Goal: Task Accomplishment & Management: Manage account settings

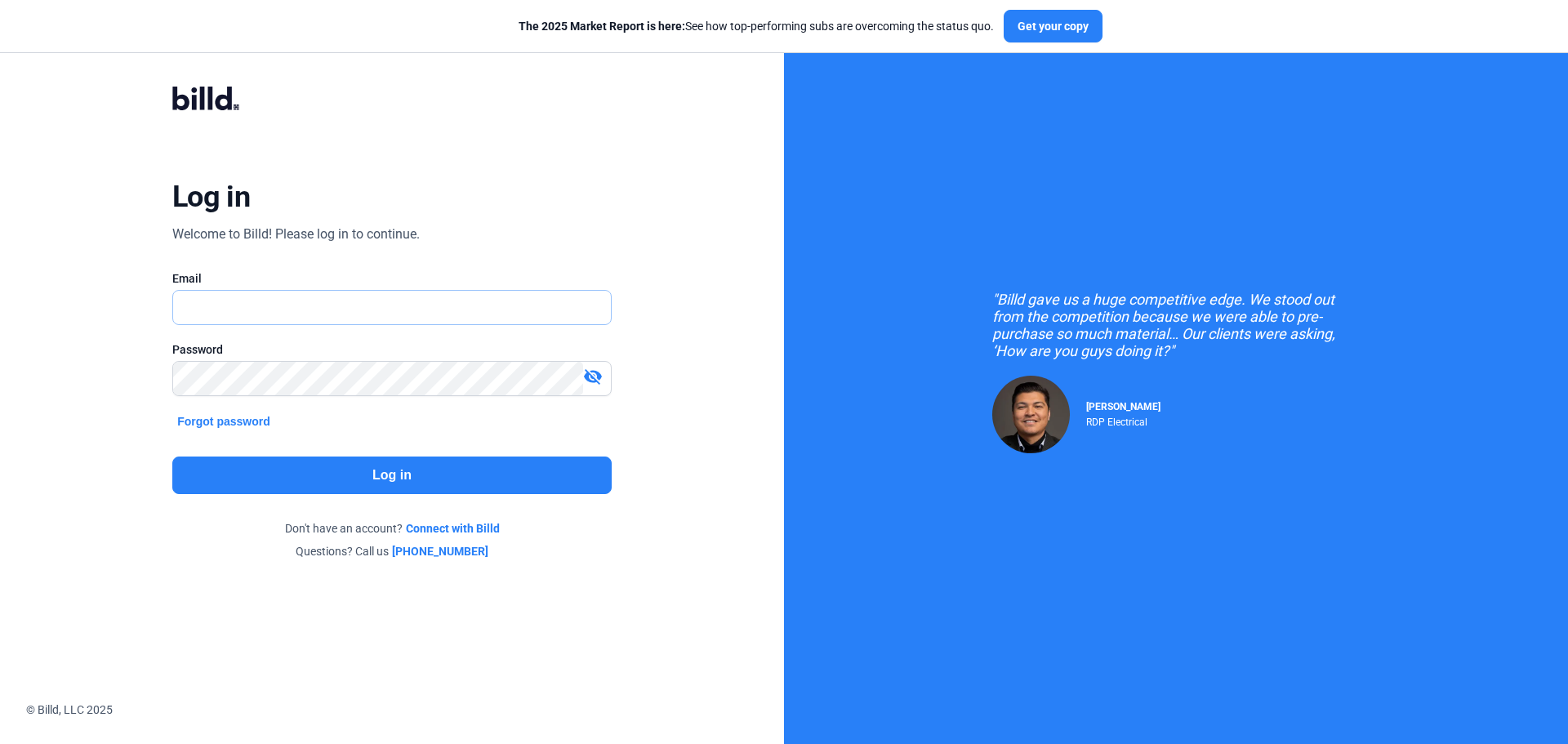
type input "[PERSON_NAME][EMAIL_ADDRESS][DOMAIN_NAME]"
click at [365, 462] on button "Log in" at bounding box center [392, 475] width 439 height 38
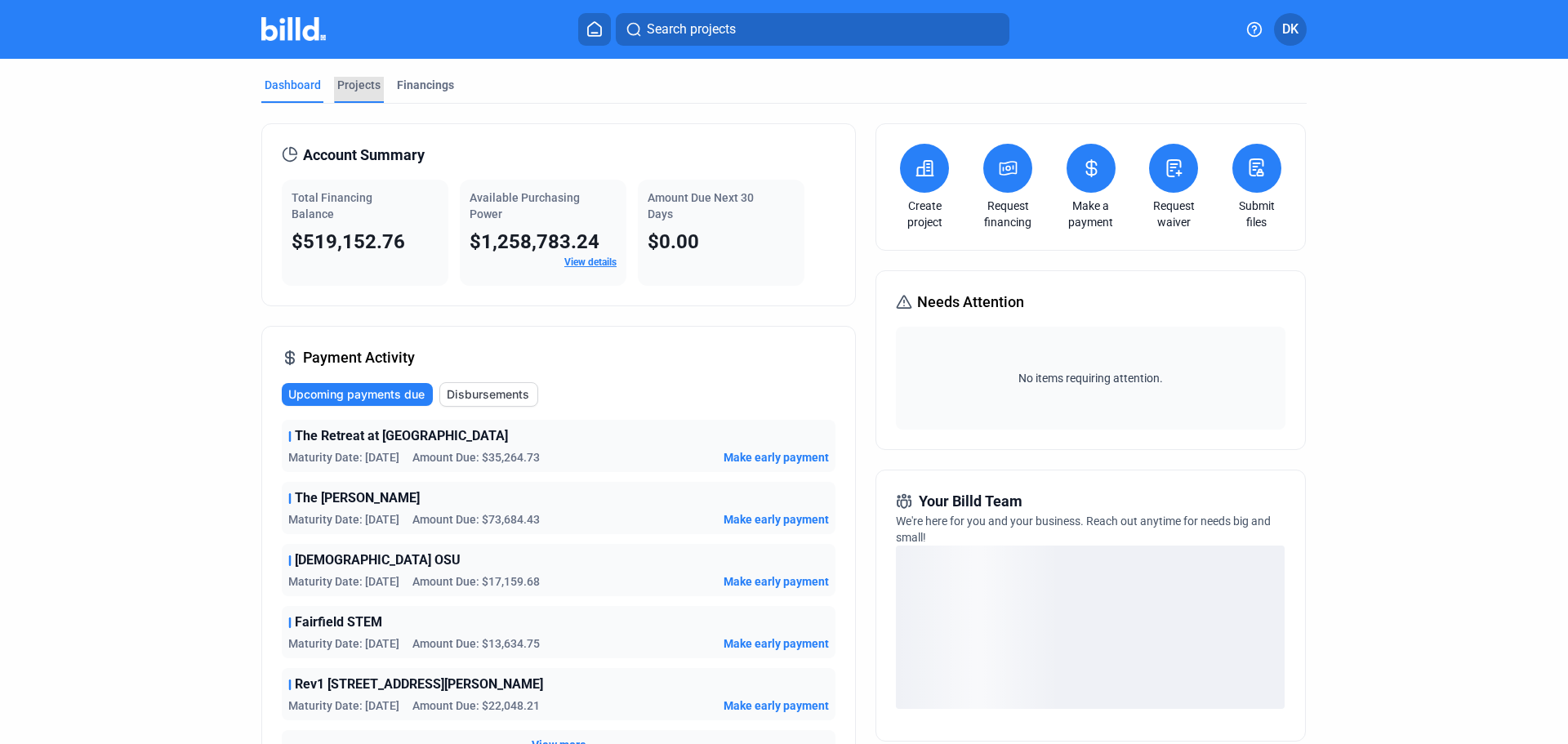
click at [363, 84] on div "Projects" at bounding box center [359, 85] width 44 height 16
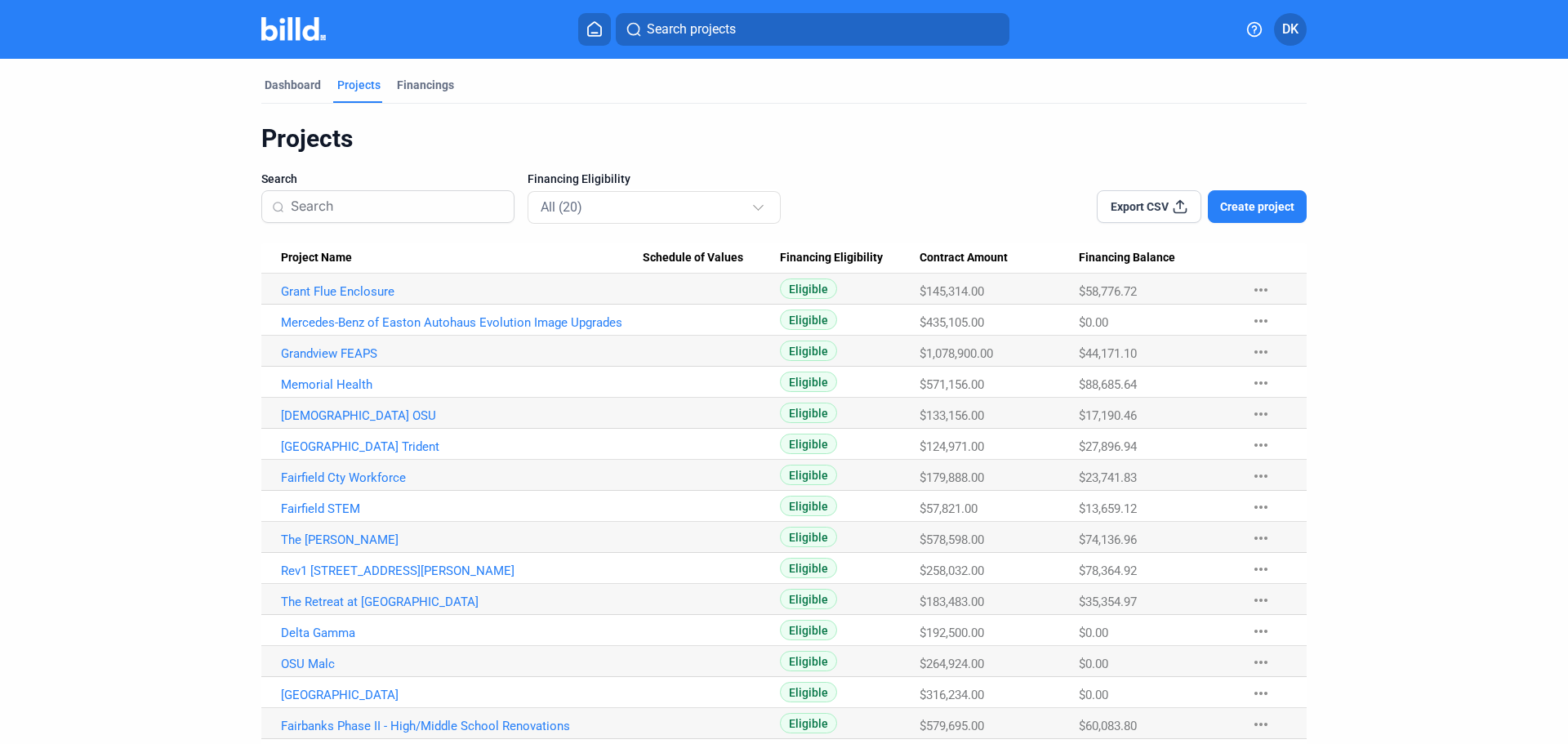
click at [316, 251] on span "Project Name" at bounding box center [316, 258] width 71 height 15
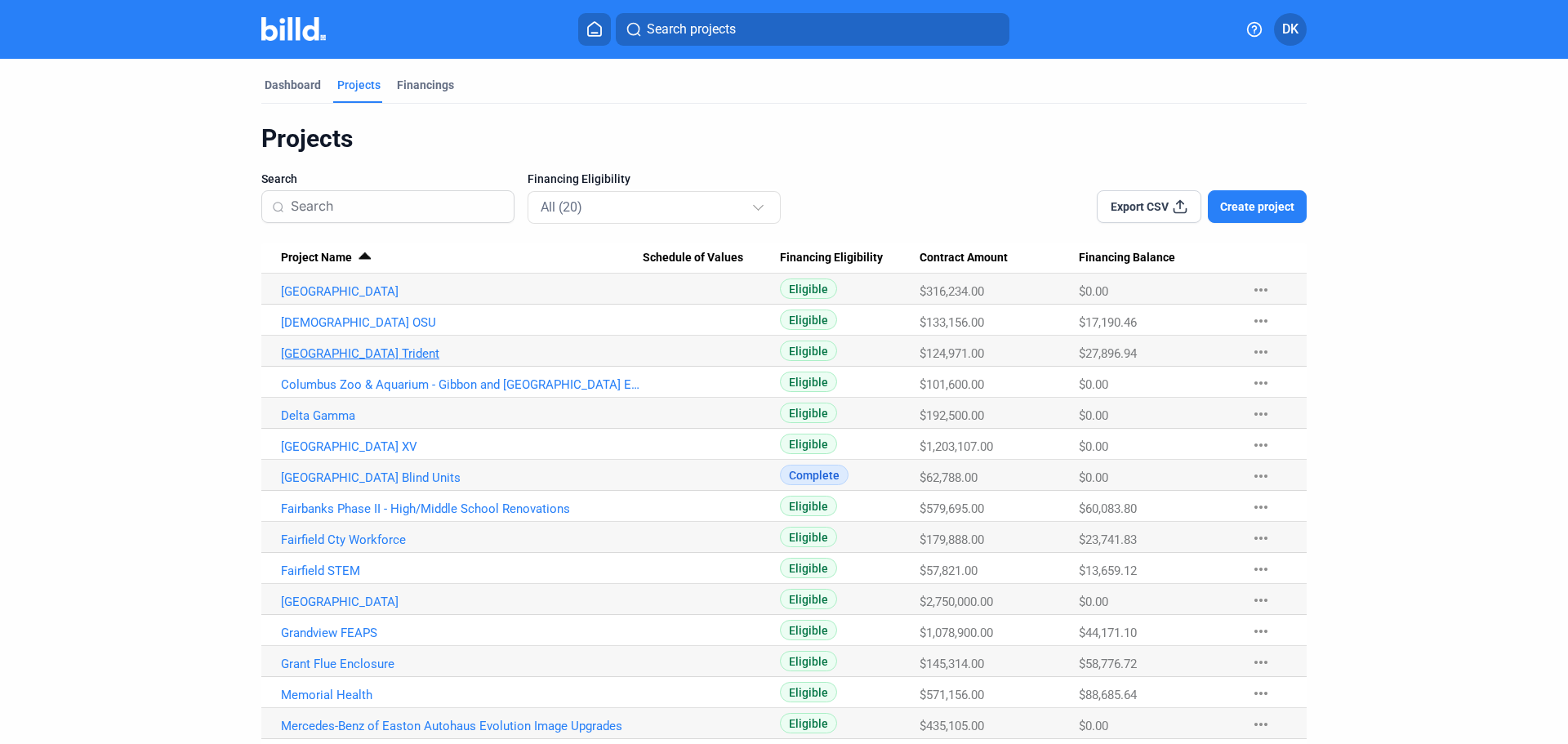
click at [440, 351] on link "[GEOGRAPHIC_DATA] Trident" at bounding box center [462, 354] width 362 height 15
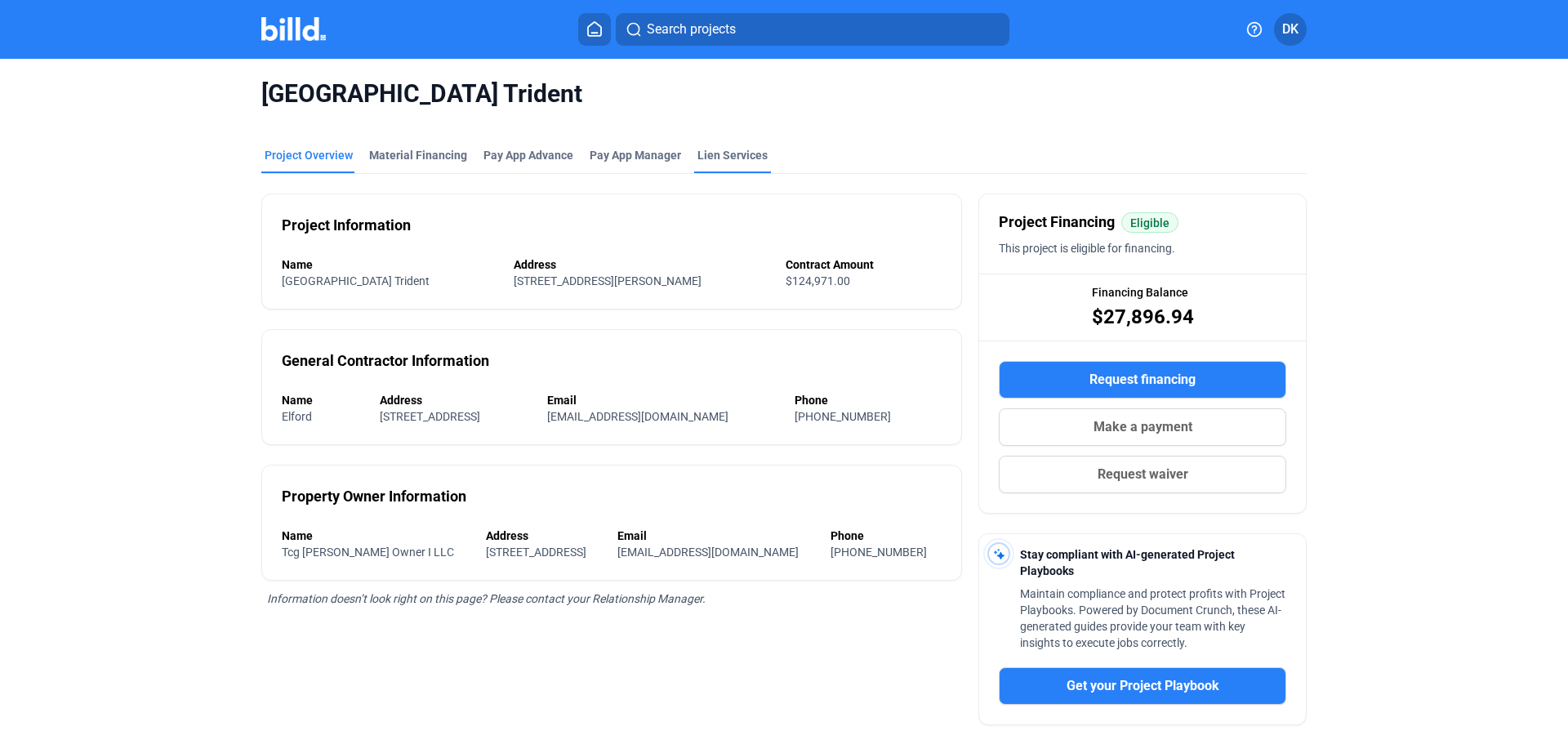
click at [719, 150] on div "Lien Services" at bounding box center [732, 154] width 70 height 16
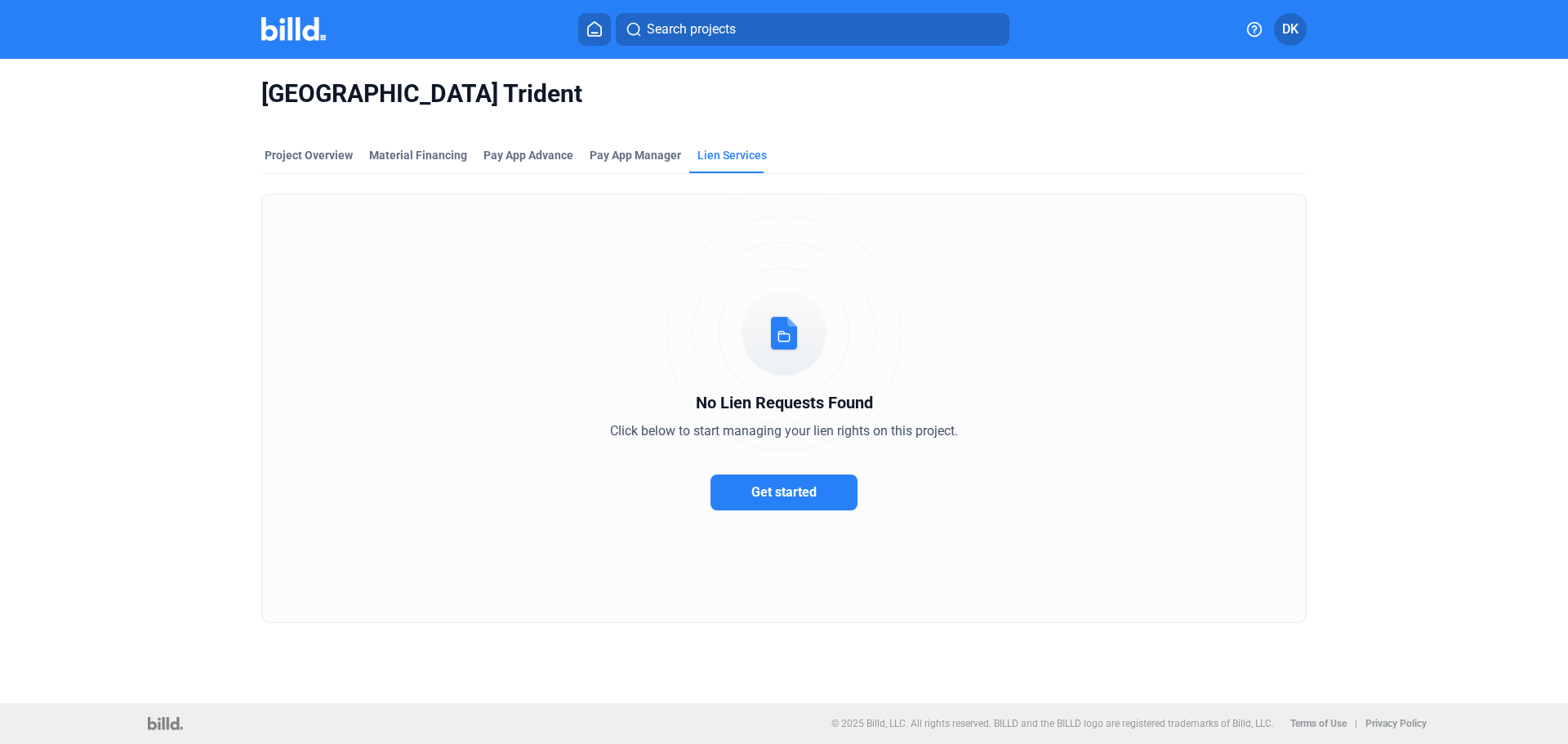
click at [270, 30] on img at bounding box center [293, 28] width 65 height 23
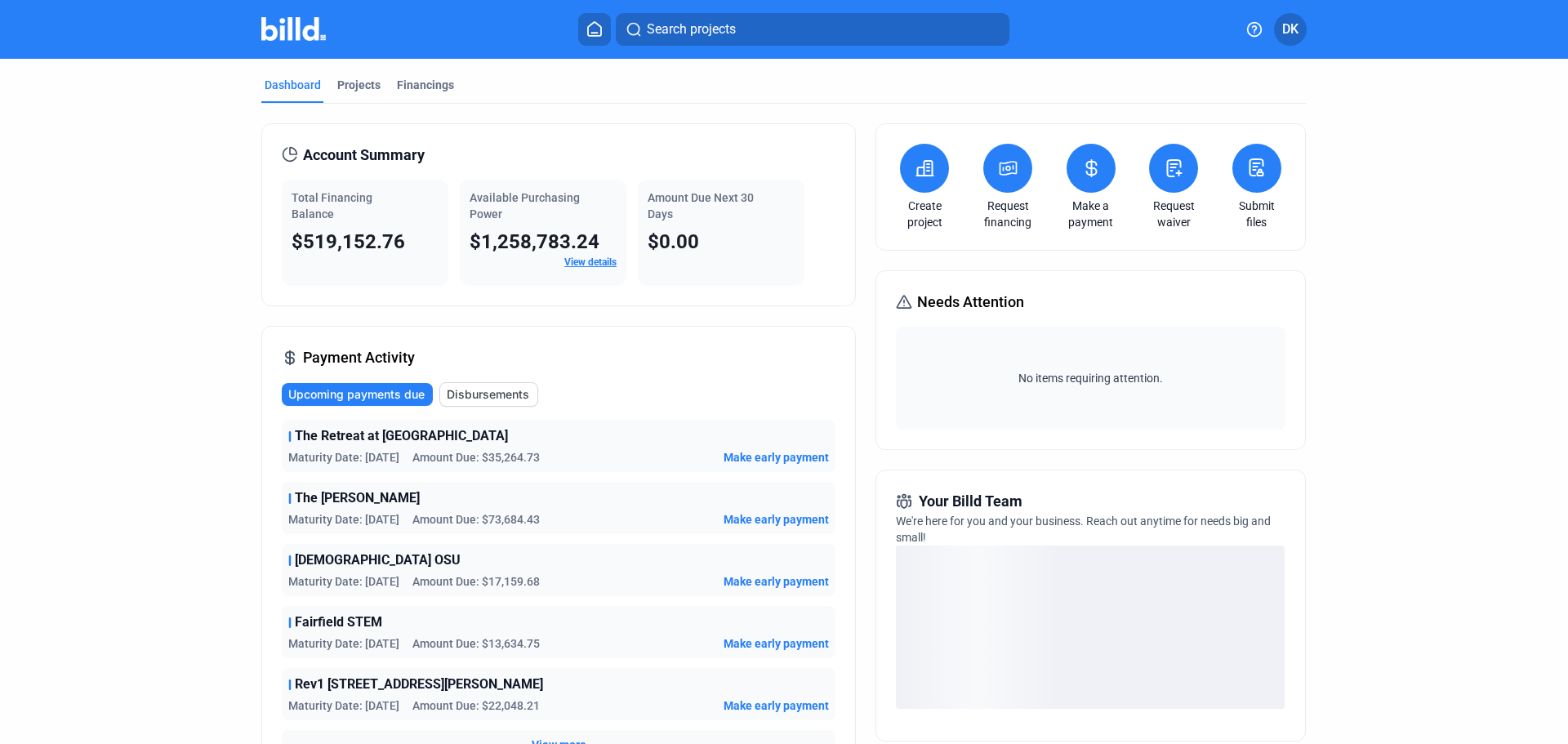
click at [1189, 178] on button at bounding box center [1173, 168] width 49 height 49
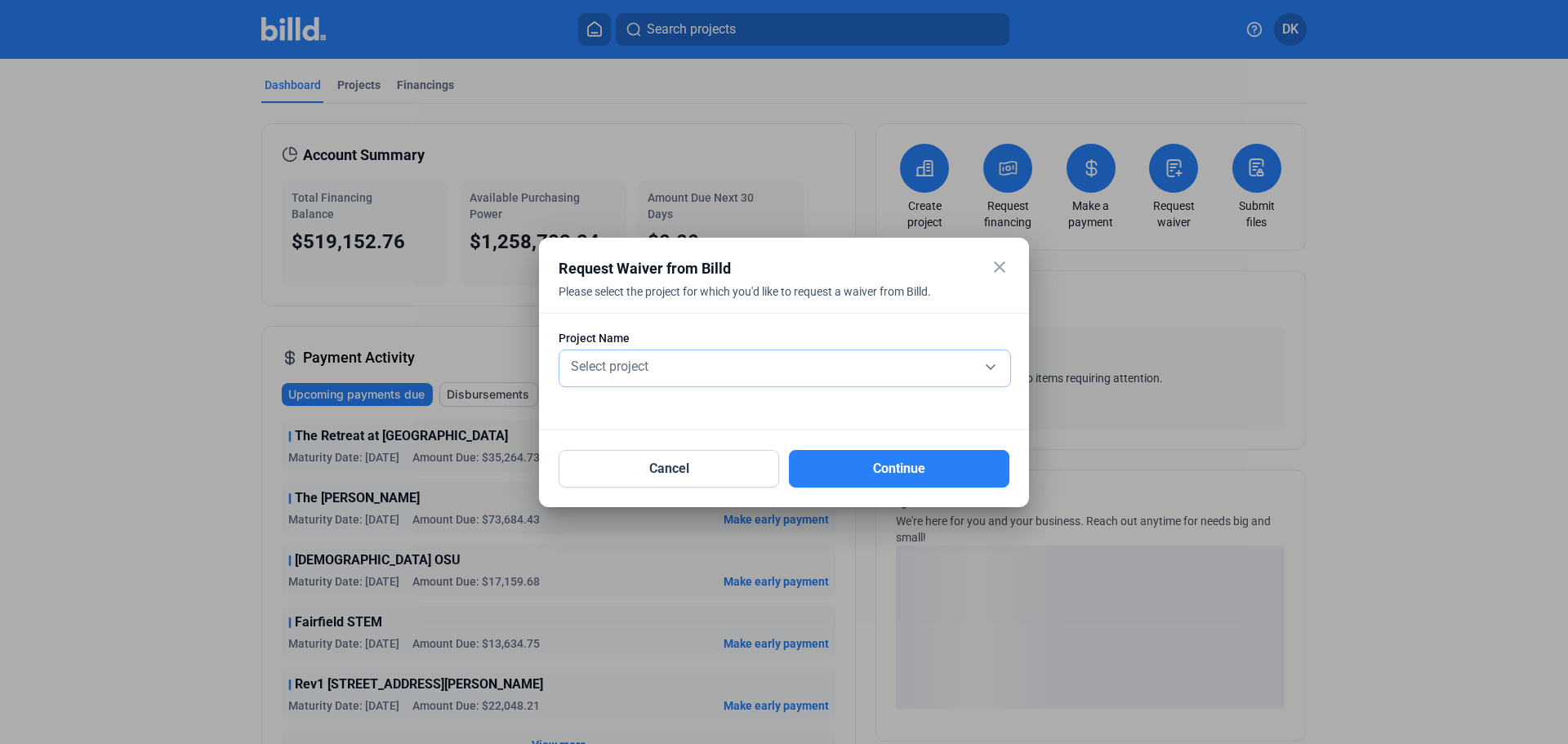
click at [748, 375] on div "Select project" at bounding box center [784, 364] width 434 height 23
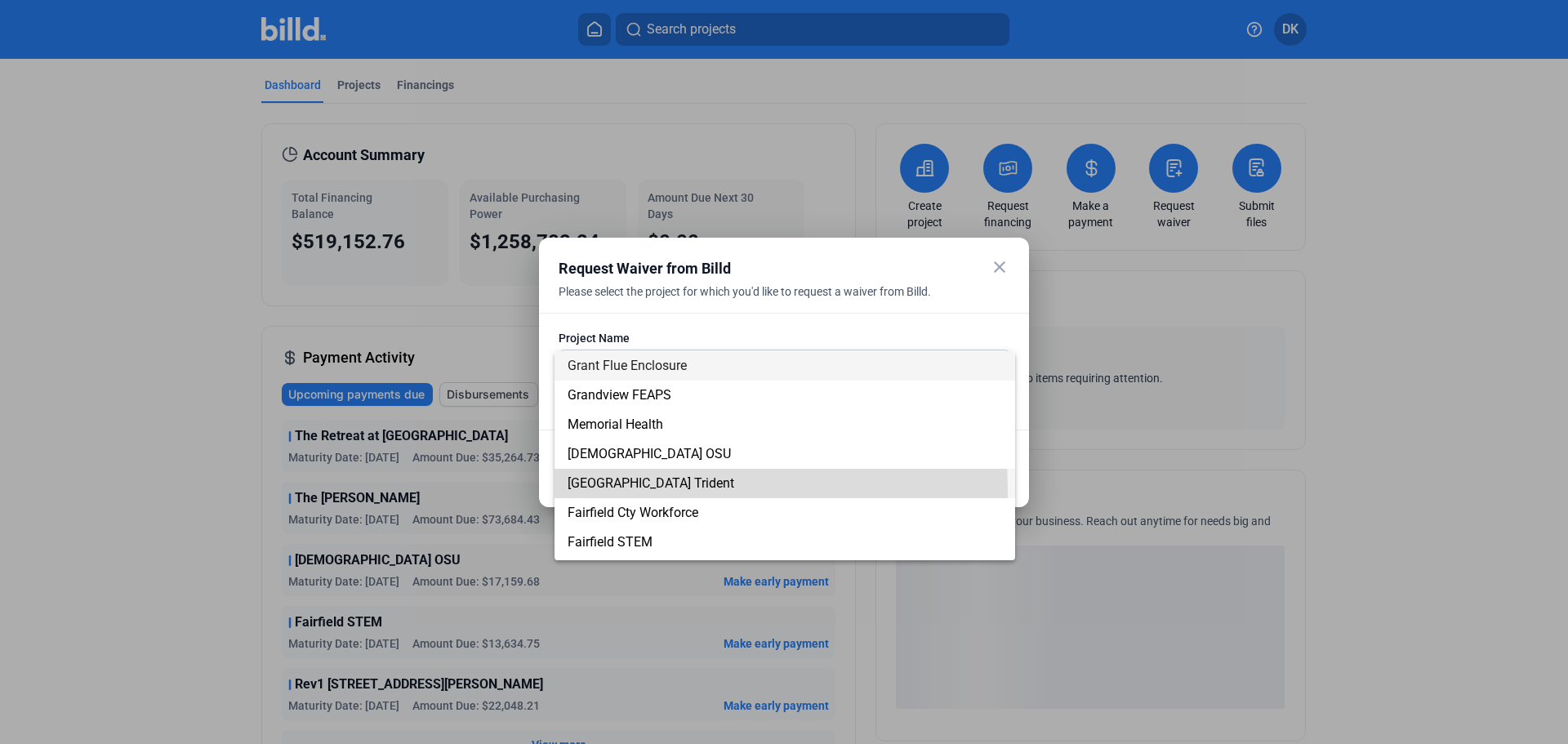
click at [619, 489] on span "[GEOGRAPHIC_DATA] Trident" at bounding box center [784, 483] width 434 height 29
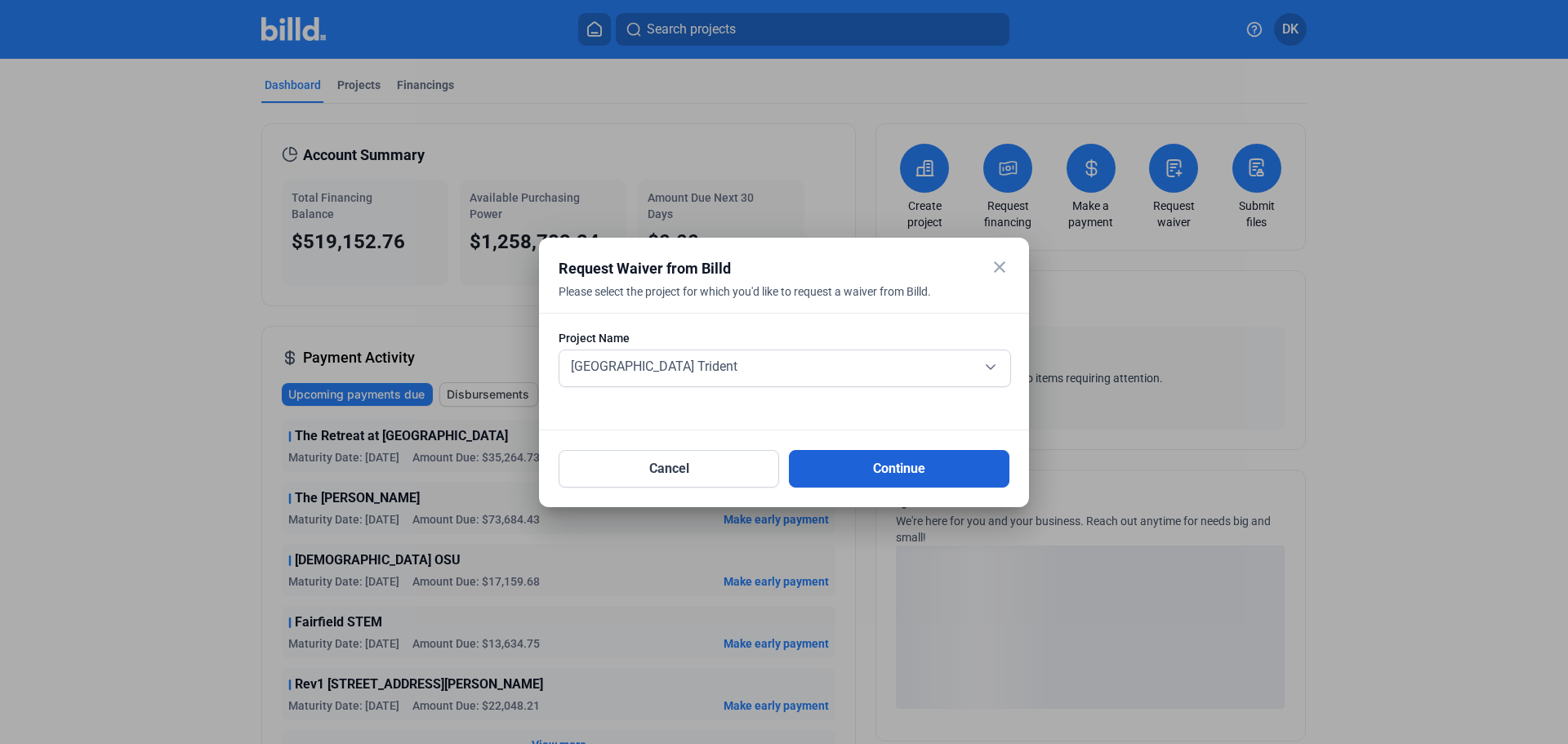
click at [923, 482] on button "Continue" at bounding box center [898, 468] width 220 height 38
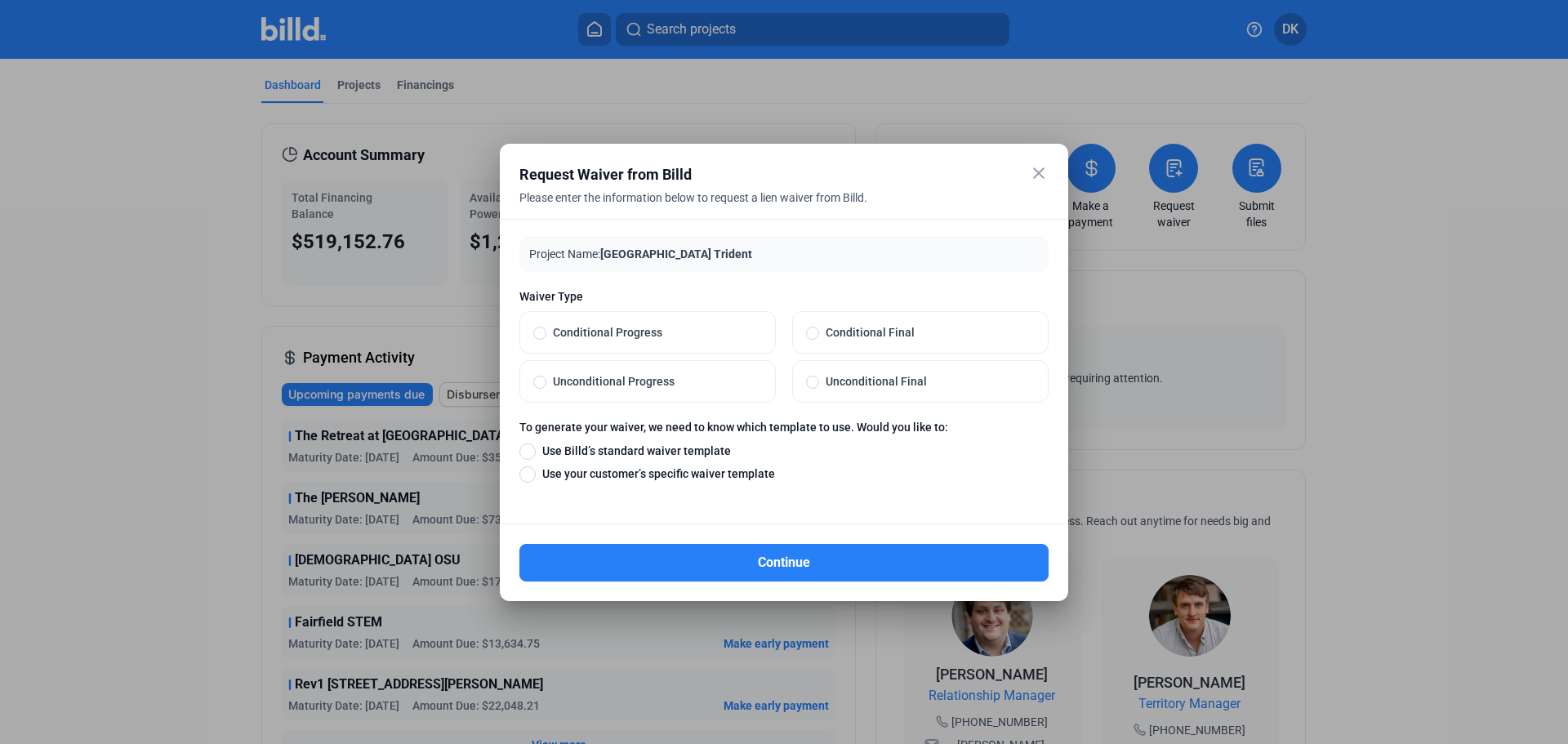
click at [537, 383] on span at bounding box center [540, 382] width 13 height 13
click at [537, 383] on input "Unconditional Progress" at bounding box center [540, 381] width 13 height 15
radio input "true"
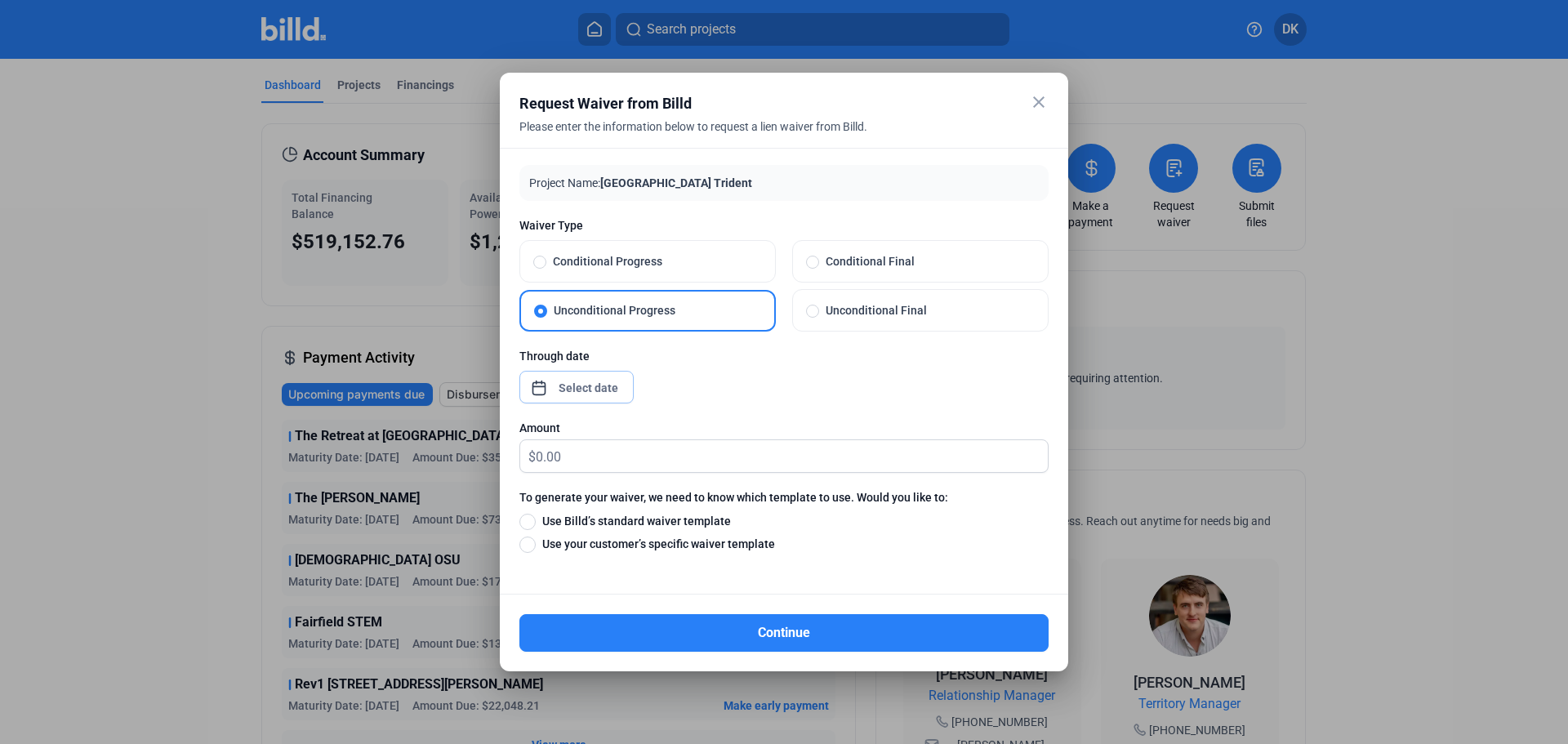
click at [536, 391] on span "Open calendar" at bounding box center [539, 380] width 39 height 39
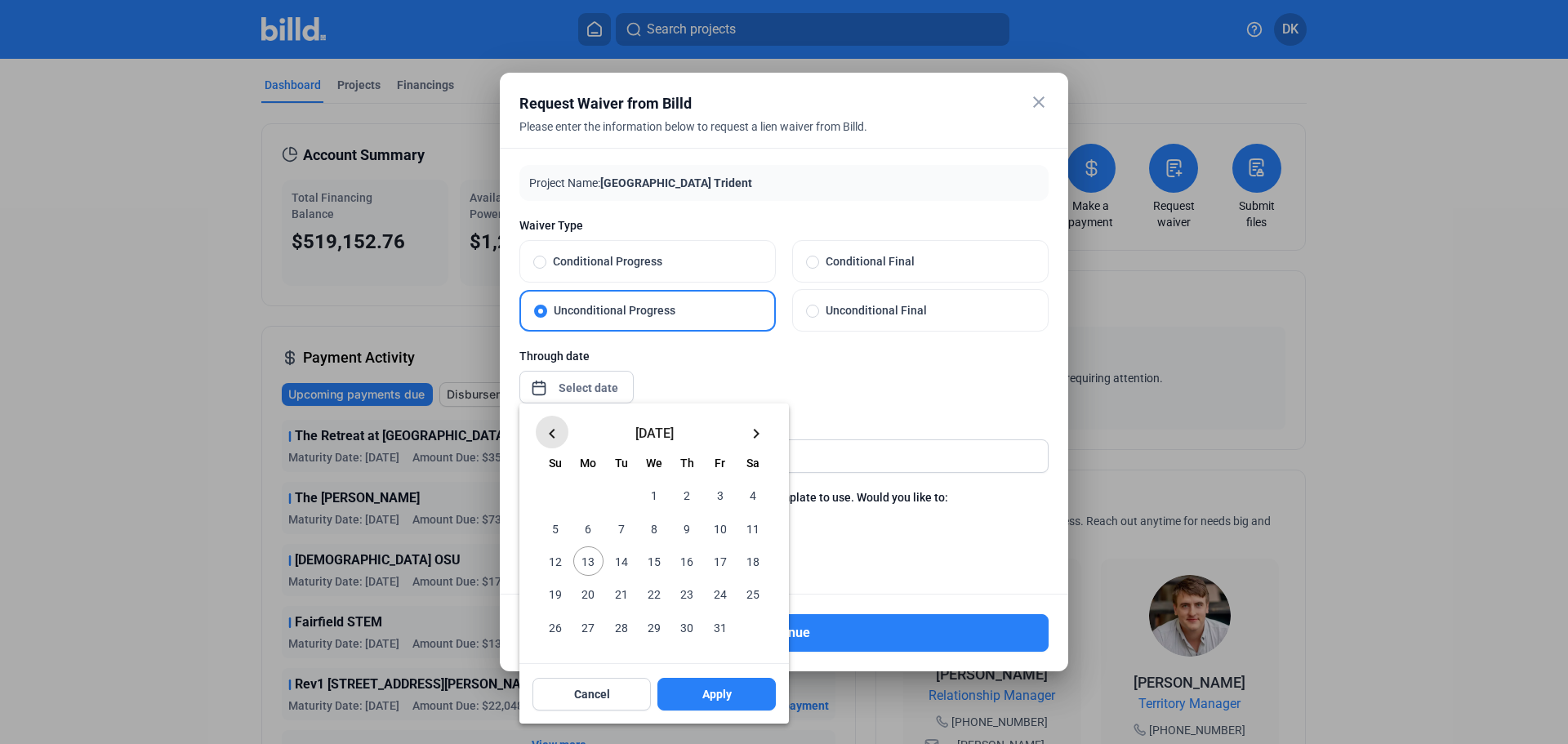
click at [550, 431] on mat-icon "keyboard_arrow_left" at bounding box center [551, 433] width 19 height 19
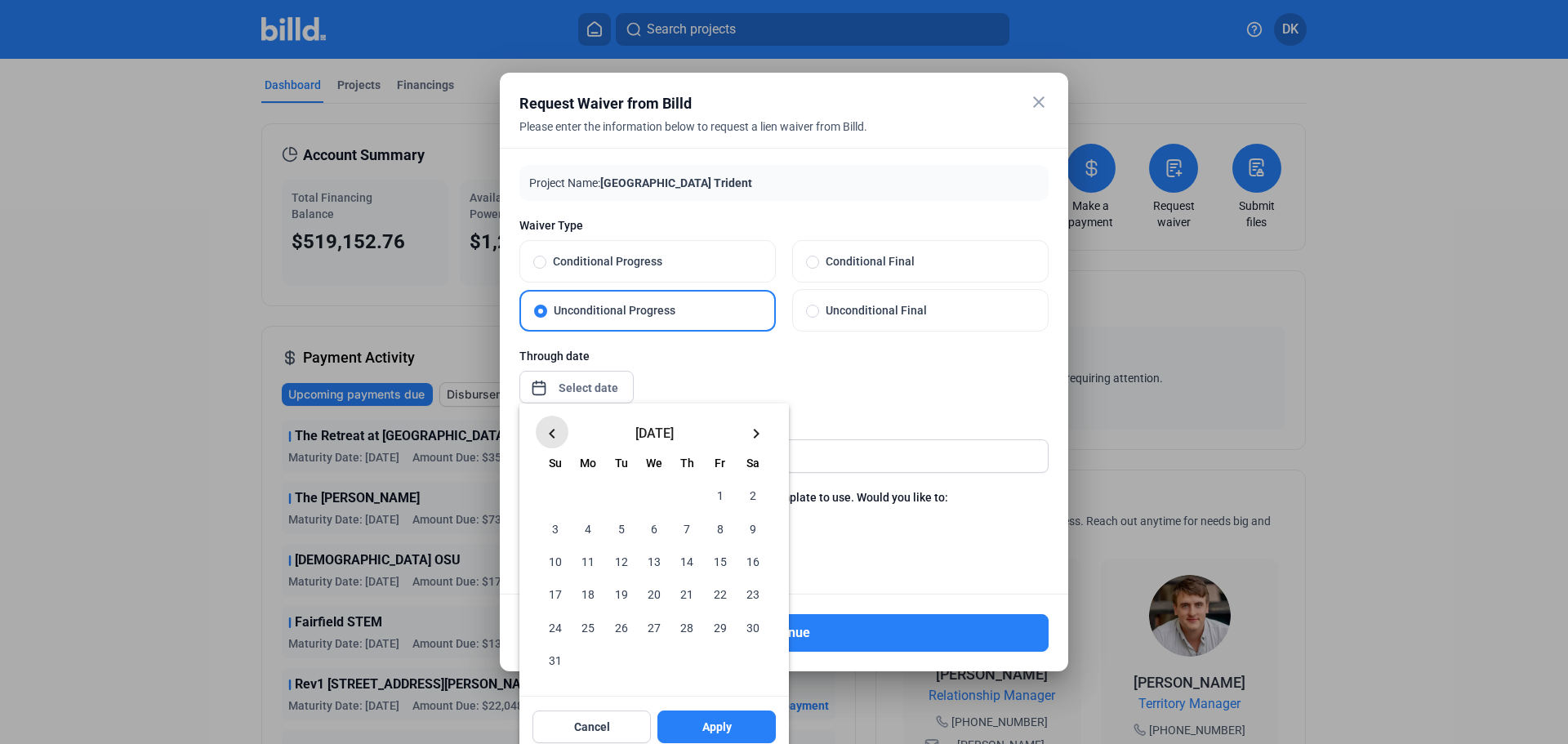
click at [552, 431] on mat-icon "keyboard_arrow_left" at bounding box center [551, 433] width 19 height 19
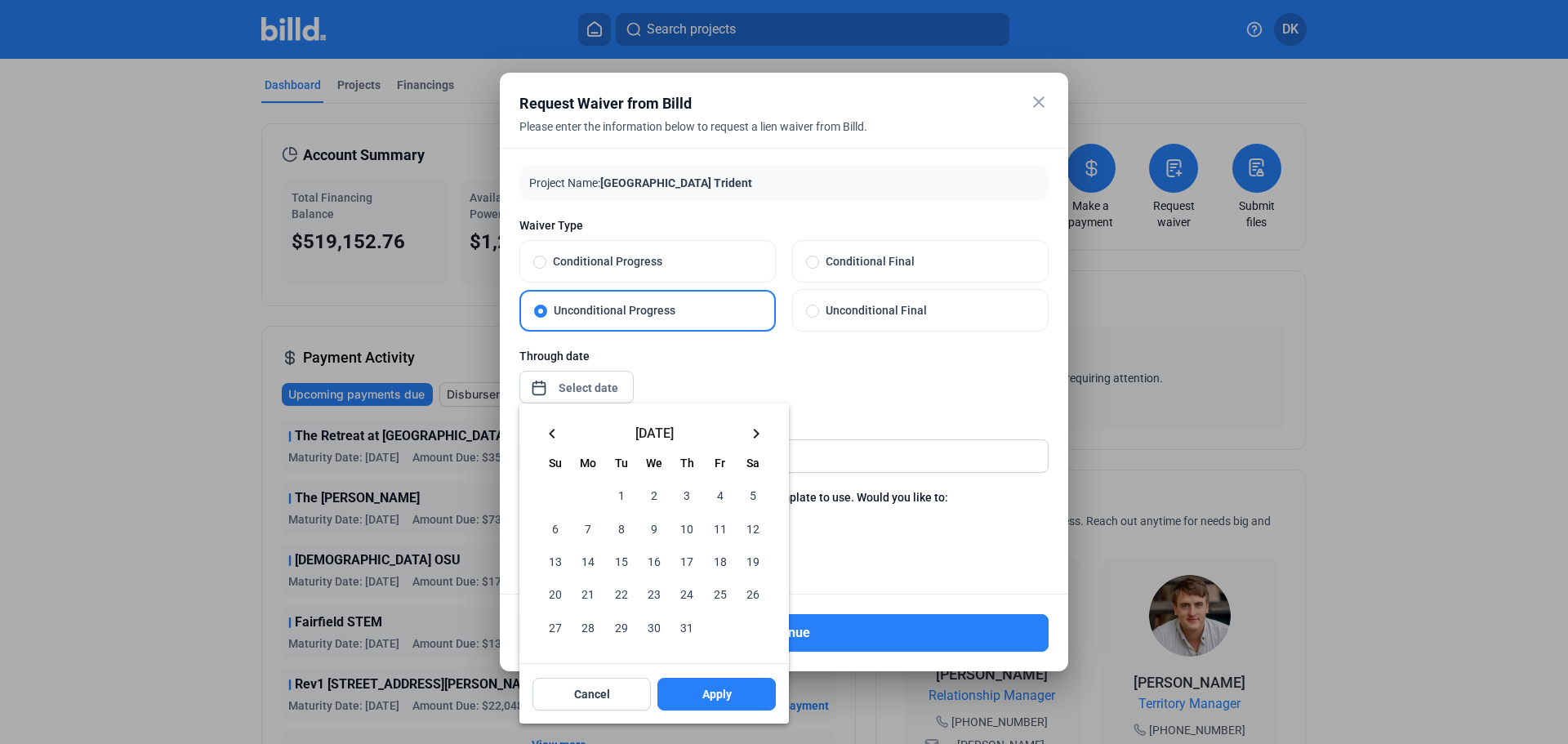
click at [688, 626] on span "31" at bounding box center [686, 626] width 29 height 29
click at [724, 692] on span "Apply" at bounding box center [717, 693] width 29 height 16
type input "[DATE]"
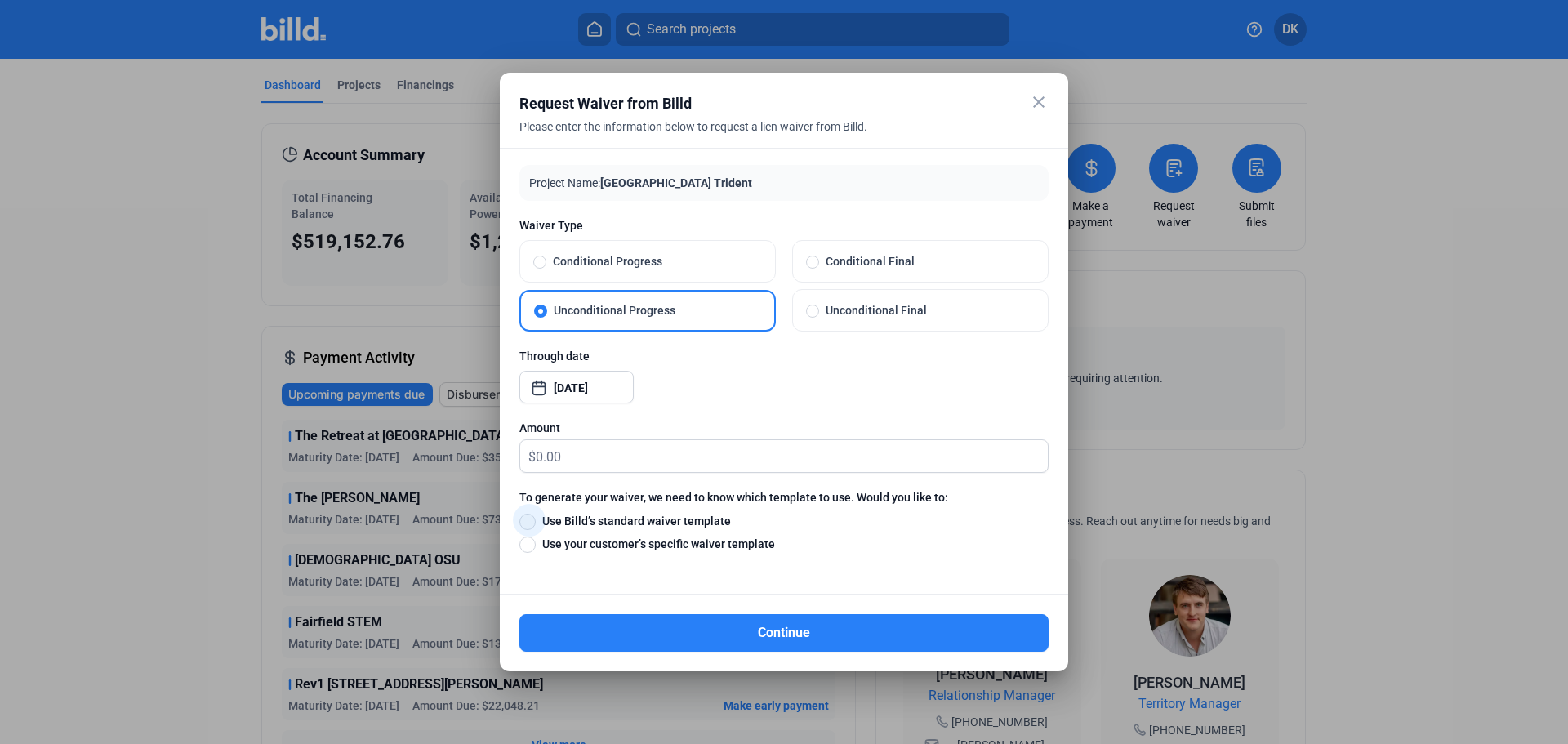
click at [528, 524] on span at bounding box center [527, 521] width 16 height 16
click at [528, 524] on input "Use Billd’s standard waiver template" at bounding box center [527, 520] width 16 height 18
radio input "true"
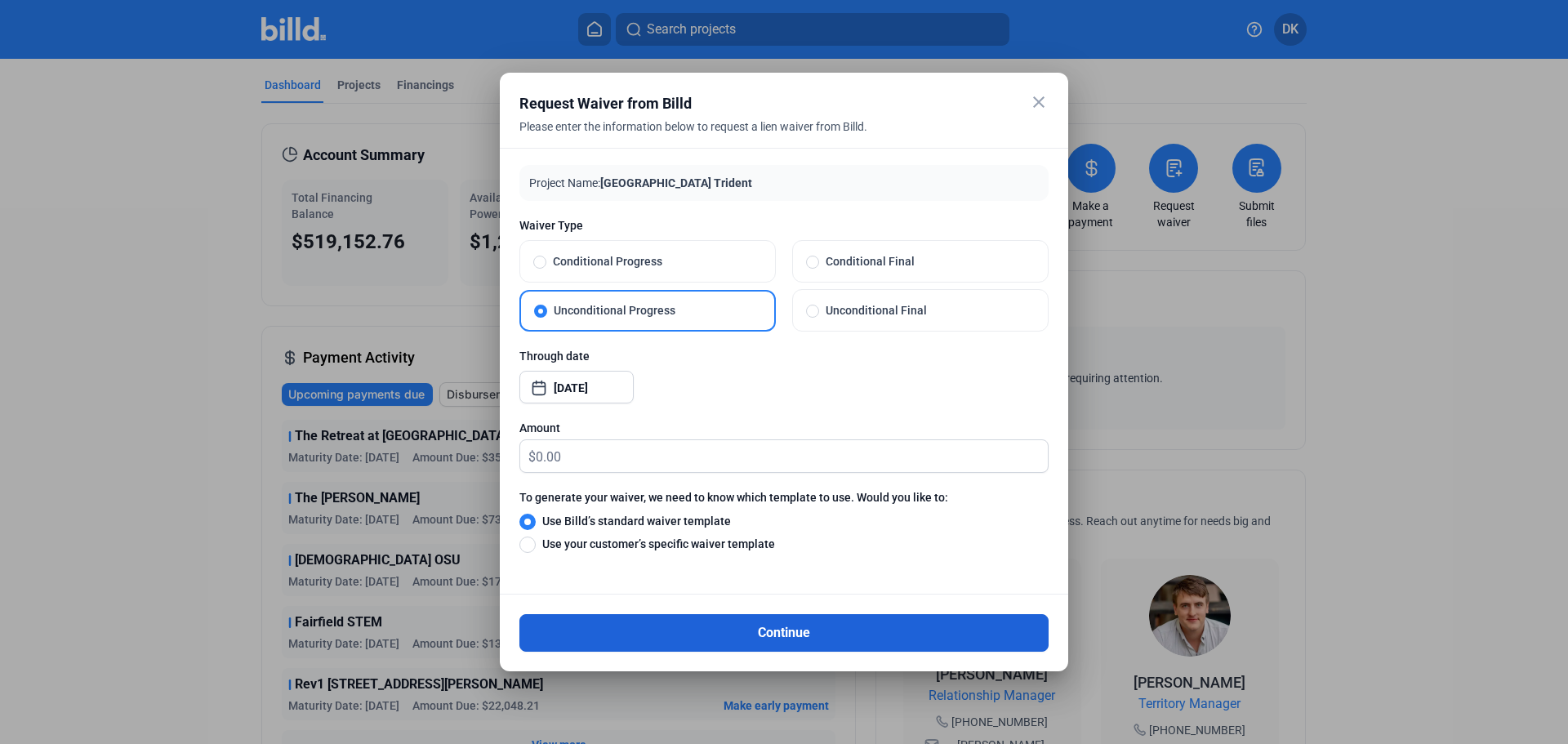
click at [784, 625] on button "Continue" at bounding box center [784, 633] width 529 height 38
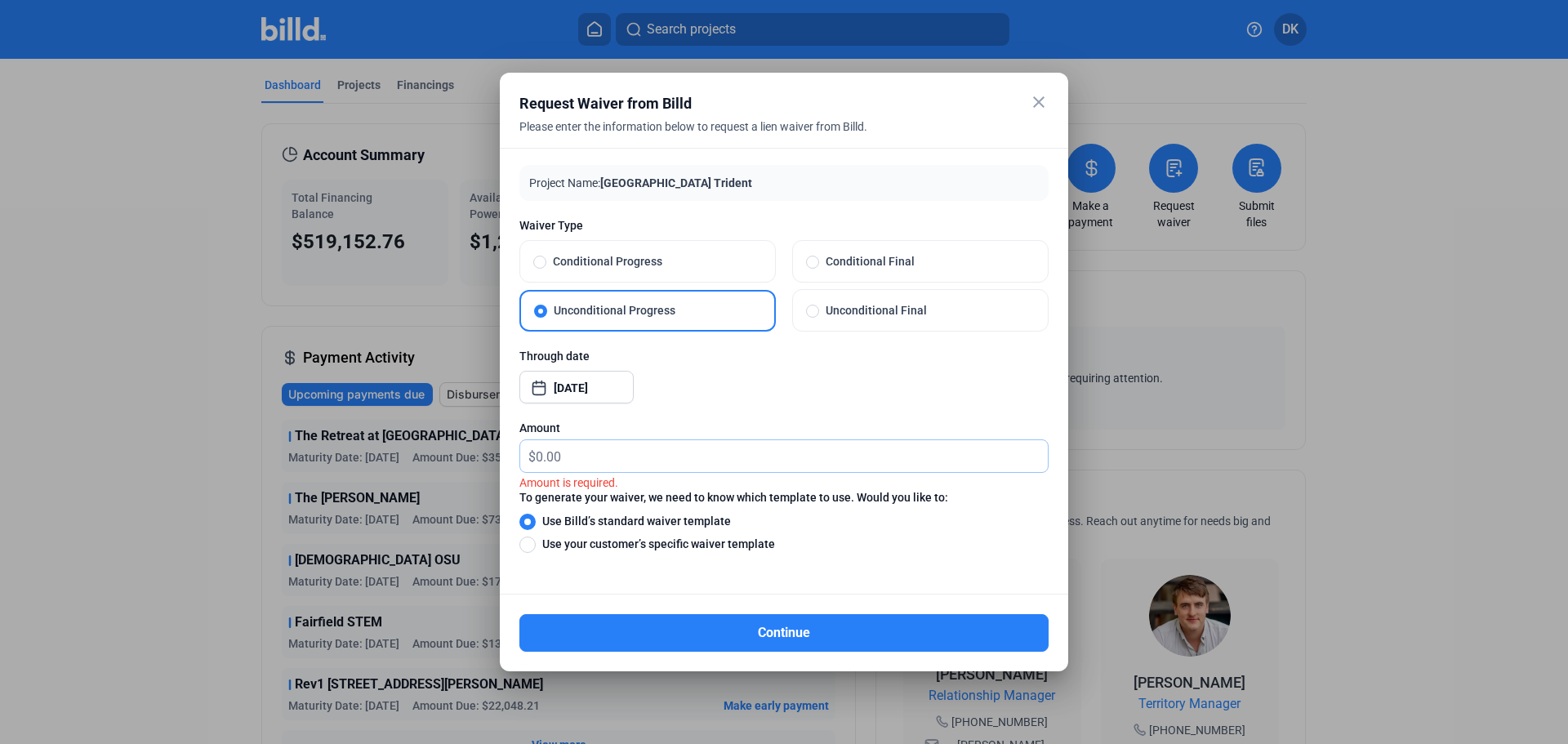
click at [613, 461] on input "text" at bounding box center [791, 456] width 512 height 32
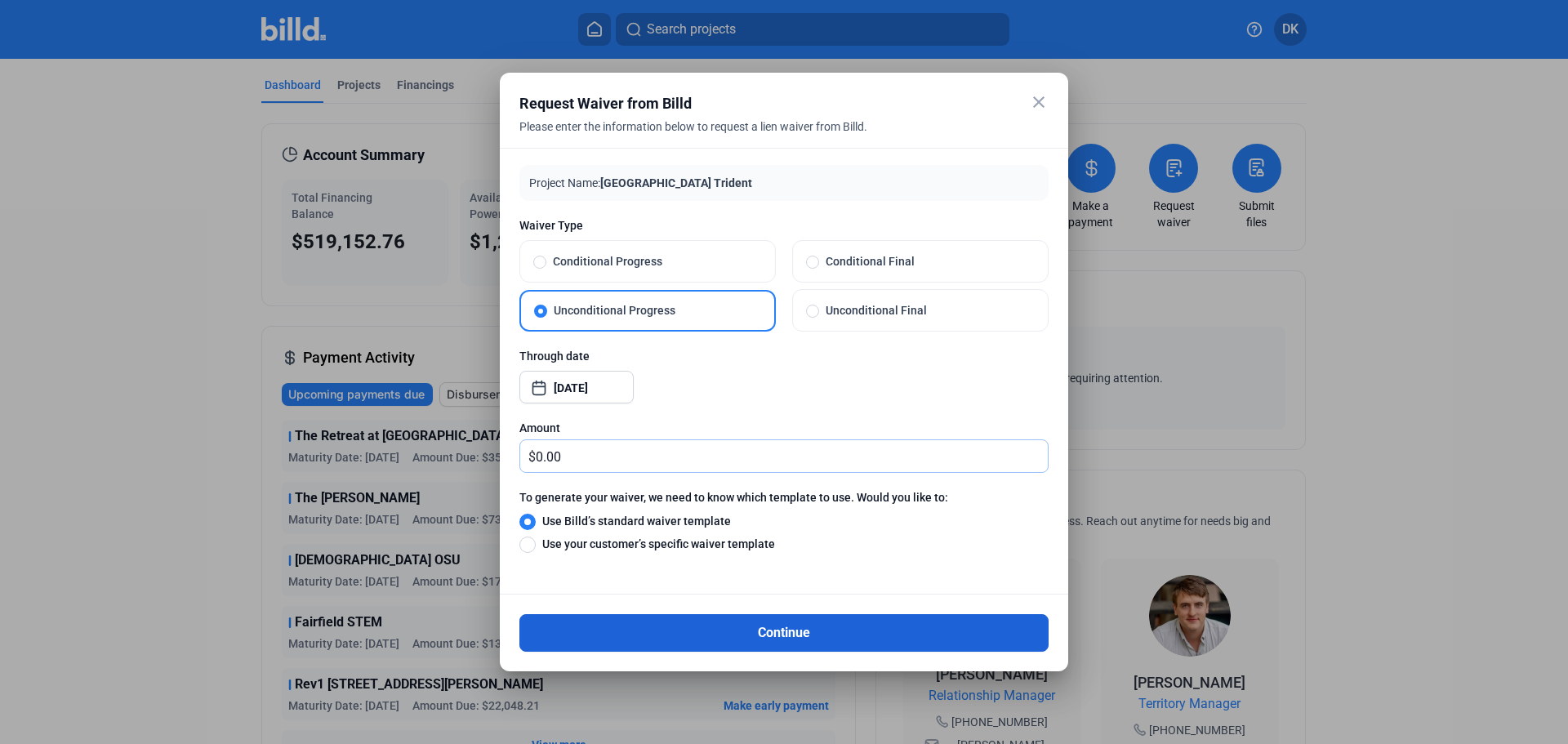
type input "0.00"
click at [804, 630] on button "Continue" at bounding box center [784, 633] width 529 height 38
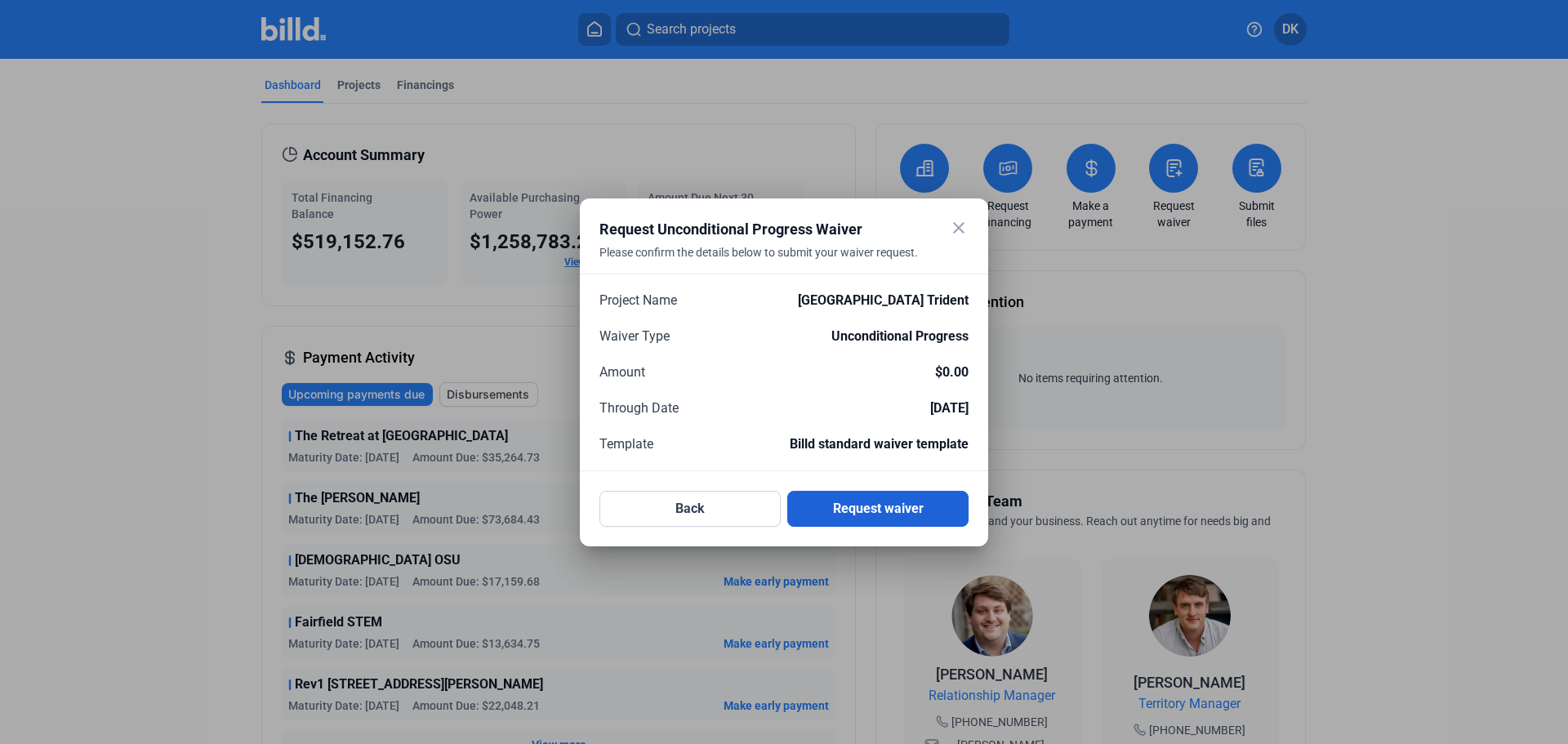
click at [887, 507] on button "Request waiver" at bounding box center [877, 509] width 181 height 36
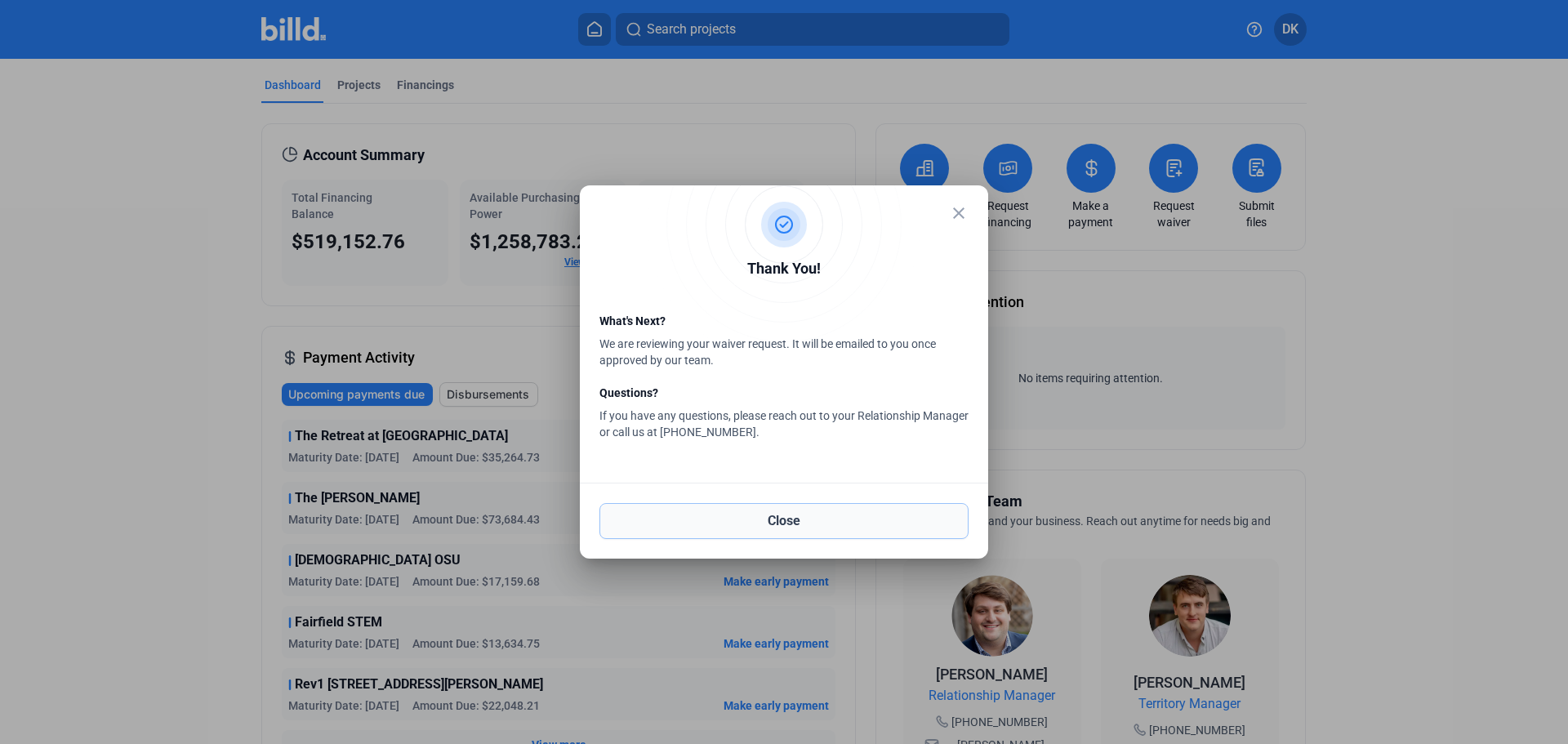
click at [779, 524] on button "Close" at bounding box center [784, 520] width 369 height 36
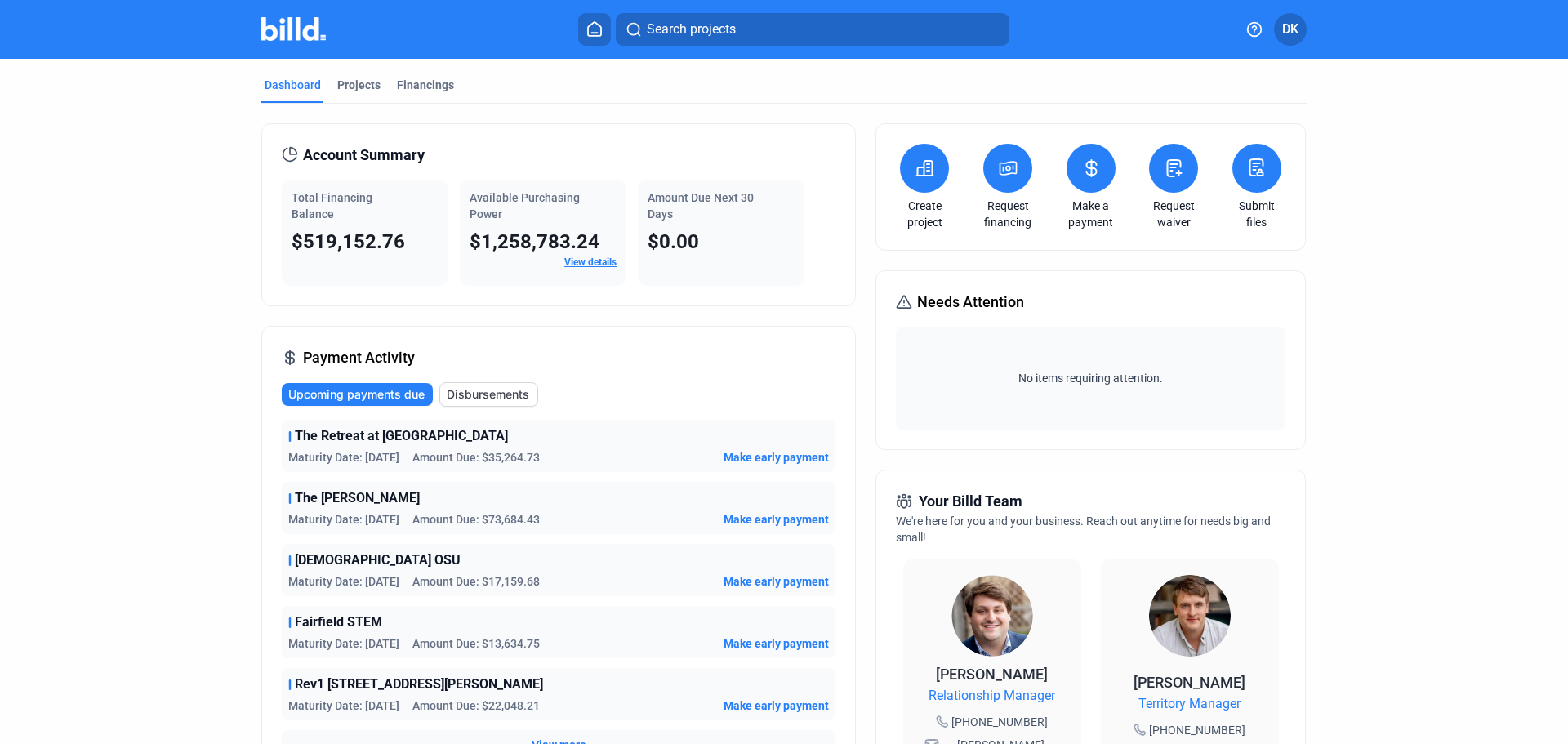
click at [1163, 170] on icon at bounding box center [1173, 168] width 20 height 19
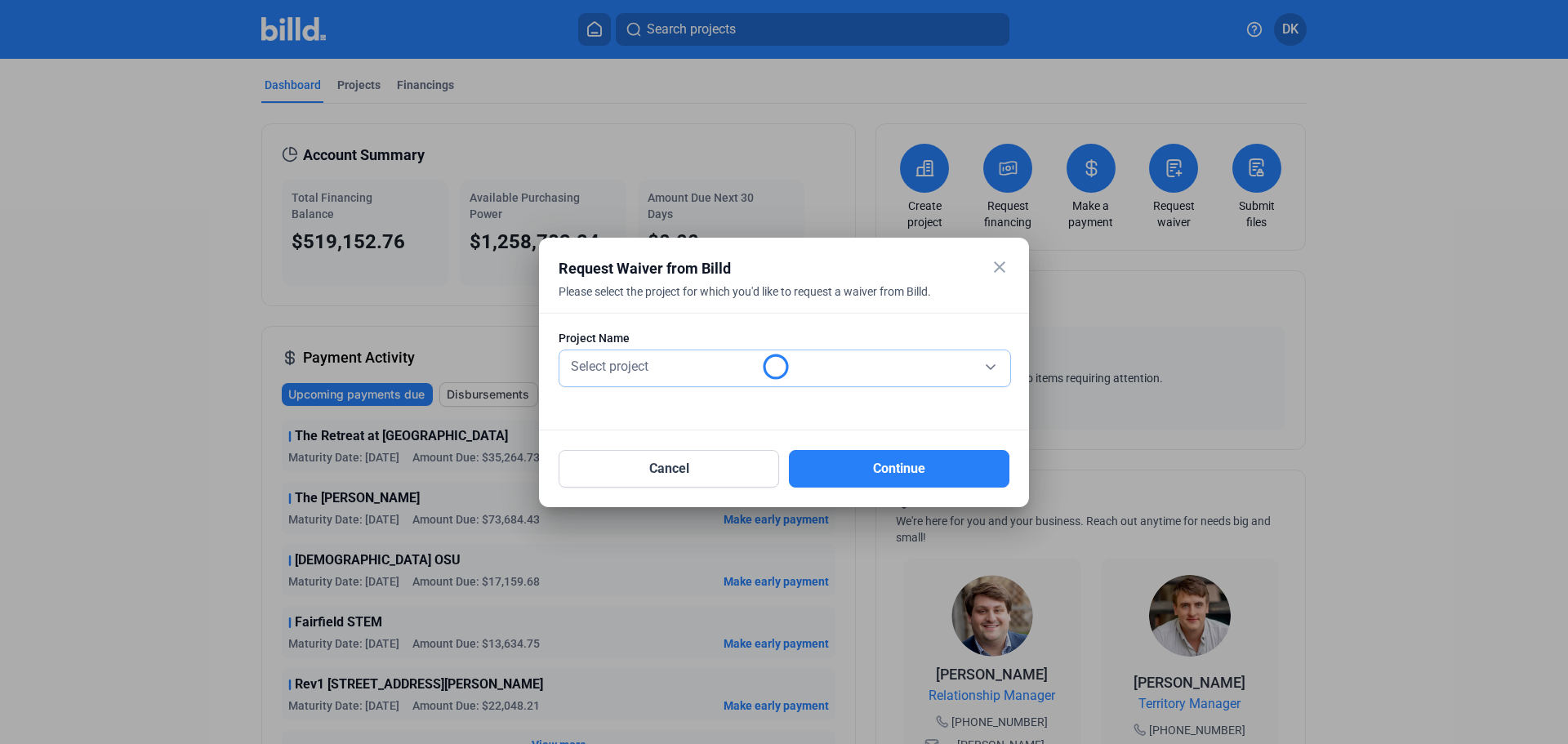
click at [630, 367] on span "Select project" at bounding box center [609, 366] width 78 height 16
click at [631, 373] on span "Select project" at bounding box center [609, 366] width 78 height 16
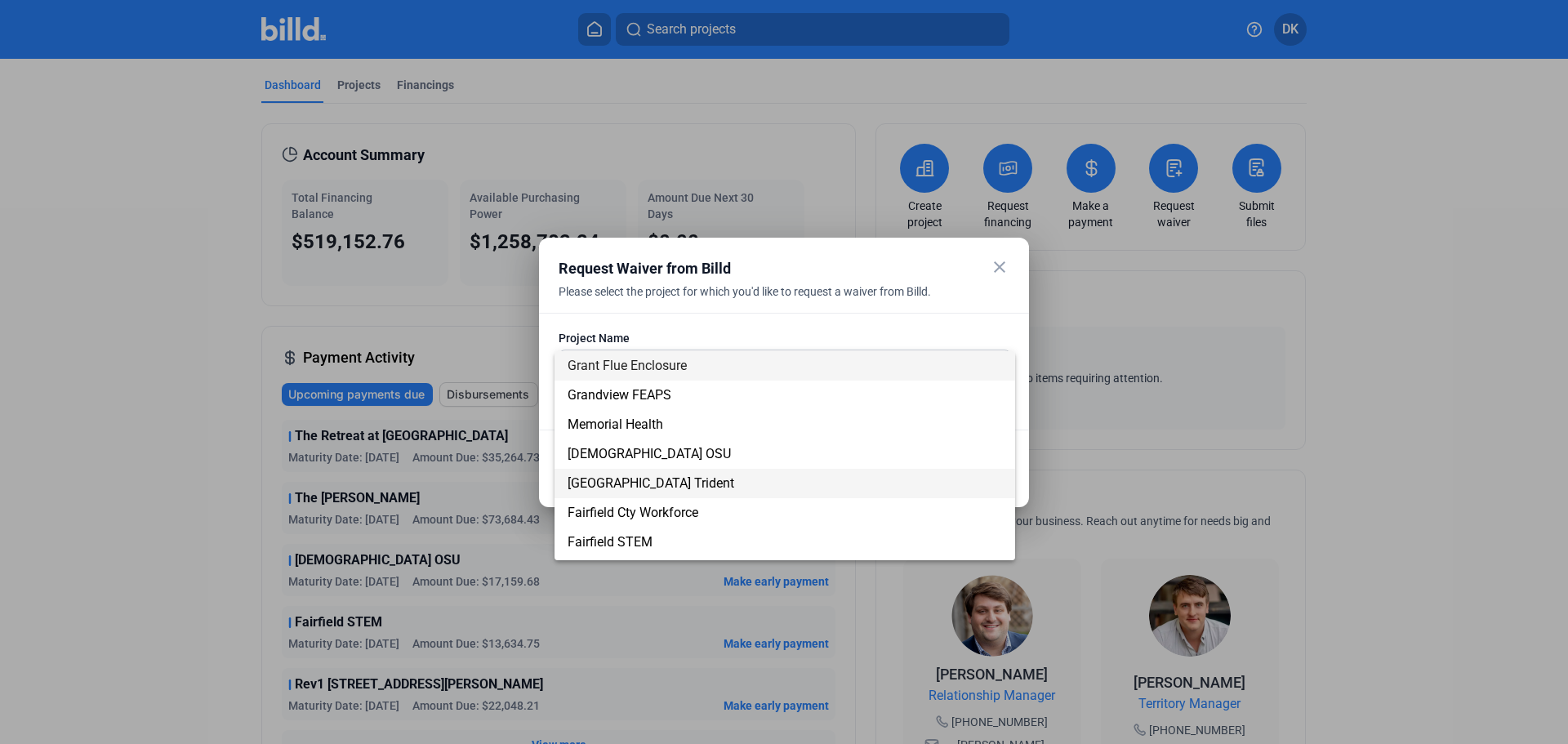
click at [669, 482] on span "[GEOGRAPHIC_DATA] Trident" at bounding box center [650, 483] width 167 height 16
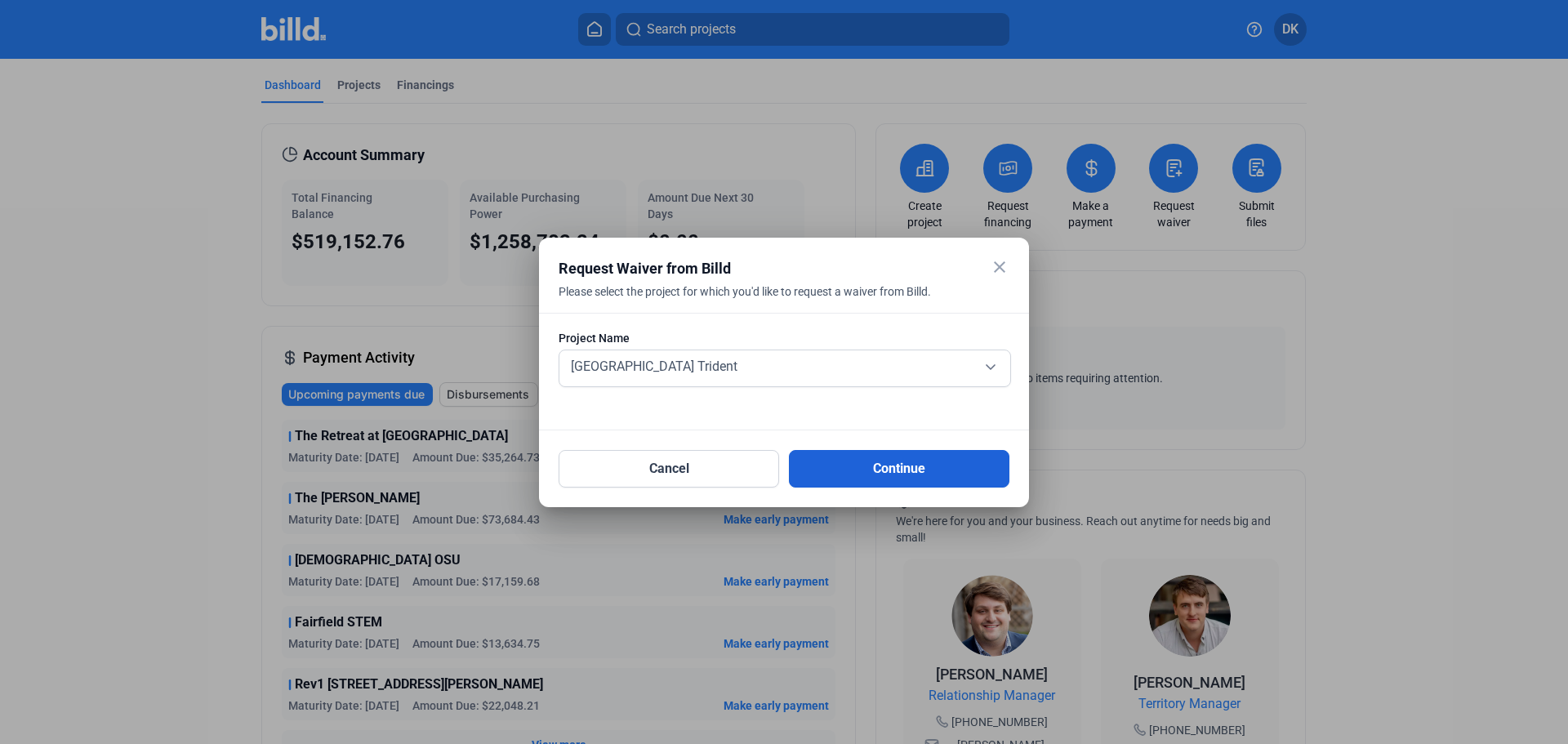
click at [935, 471] on button "Continue" at bounding box center [898, 468] width 220 height 38
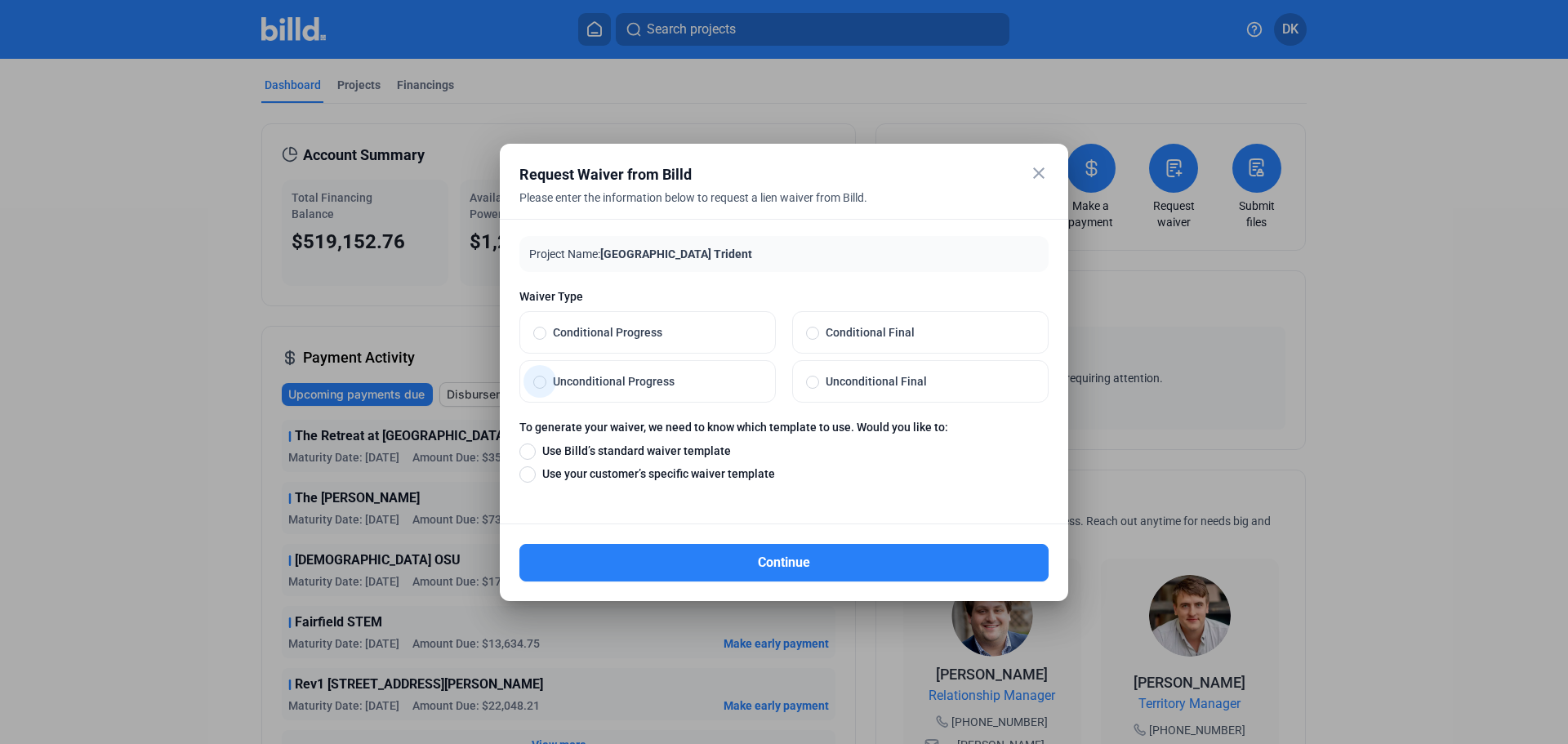
click at [549, 376] on span "Unconditional Progress" at bounding box center [654, 380] width 215 height 16
click at [546, 376] on input "Unconditional Progress" at bounding box center [540, 381] width 13 height 15
radio input "true"
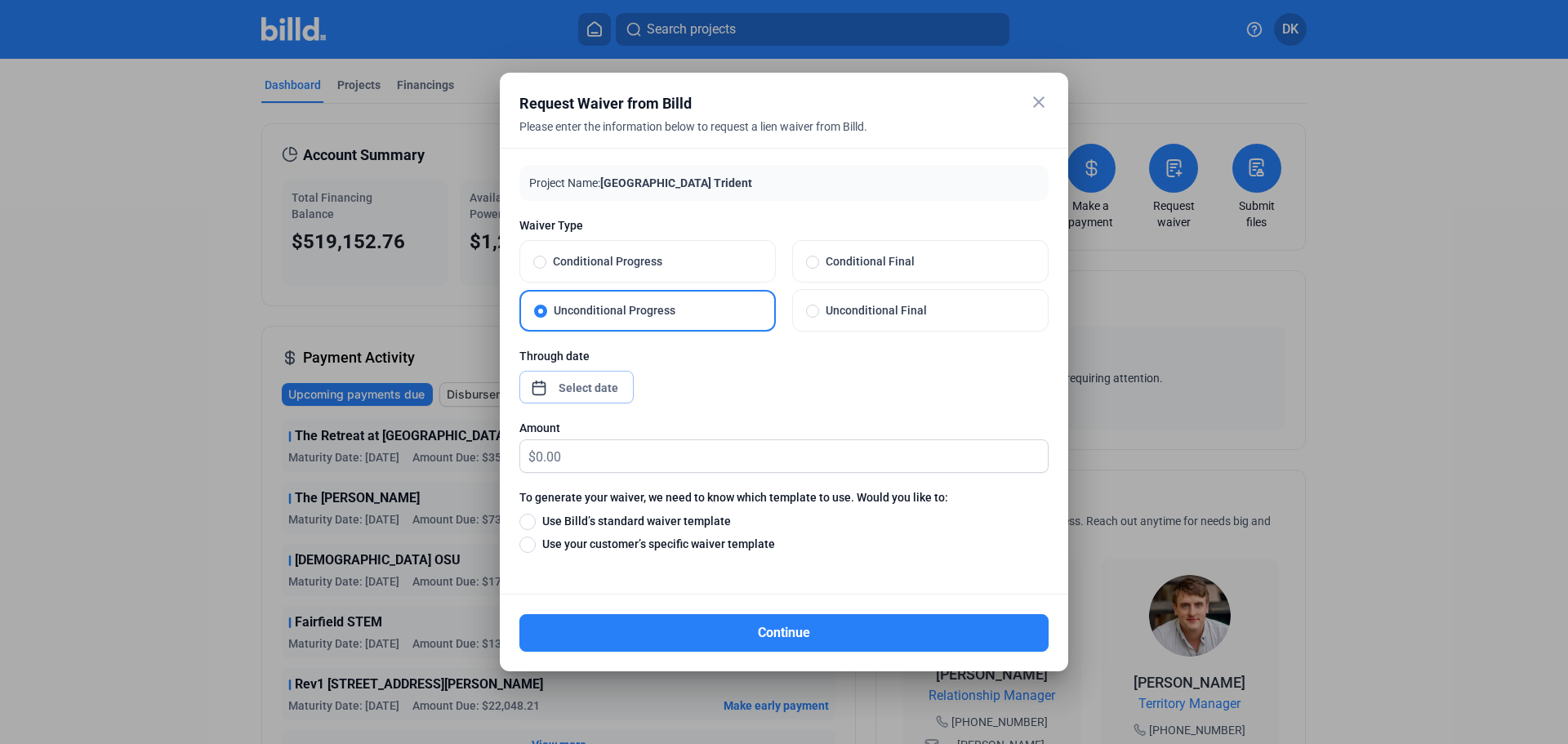
click at [536, 386] on span "Open calendar" at bounding box center [539, 380] width 39 height 39
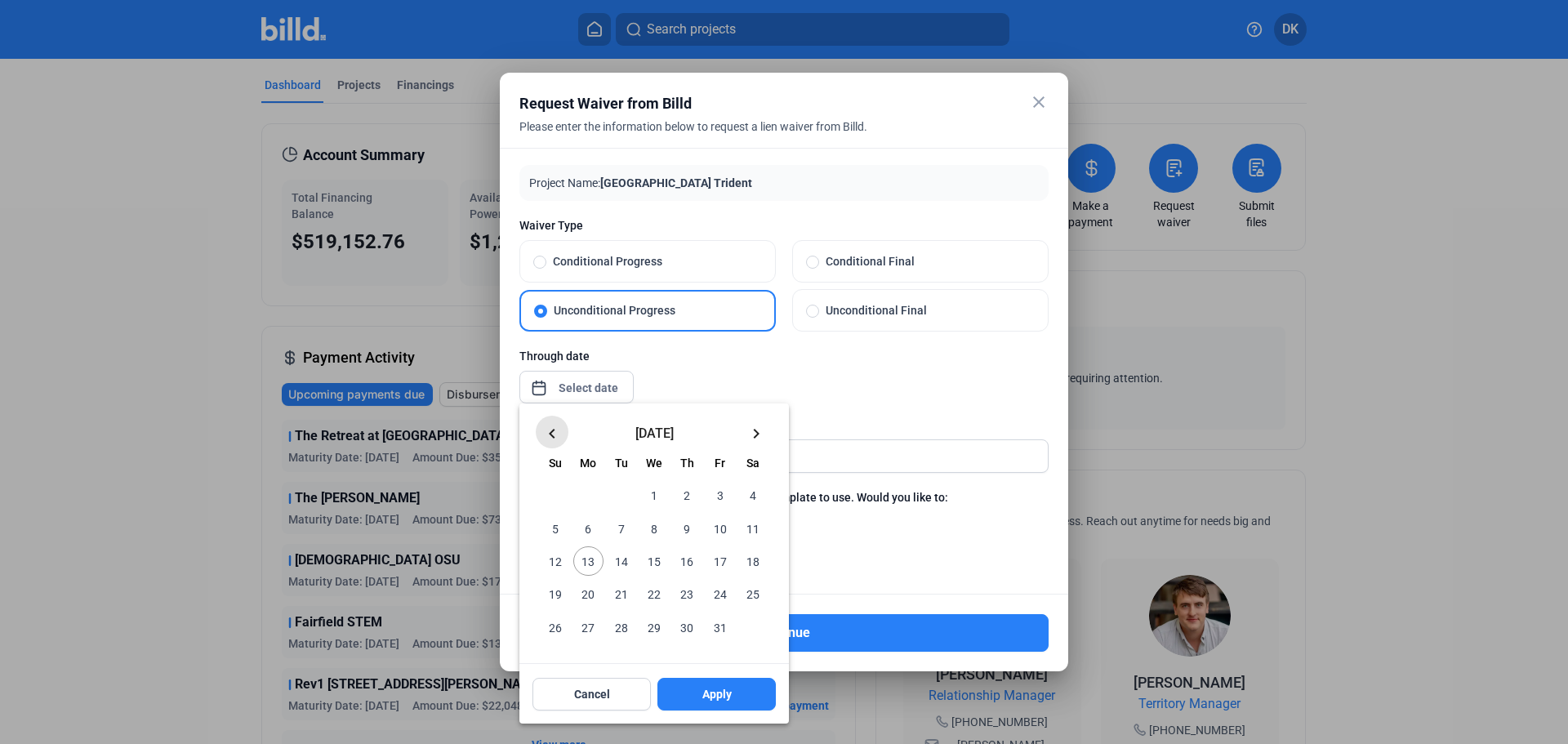
click at [549, 434] on mat-icon "keyboard_arrow_left" at bounding box center [551, 433] width 19 height 19
click at [624, 627] on span "30" at bounding box center [621, 626] width 29 height 29
click at [721, 694] on span "Apply" at bounding box center [717, 693] width 29 height 16
type input "[DATE]"
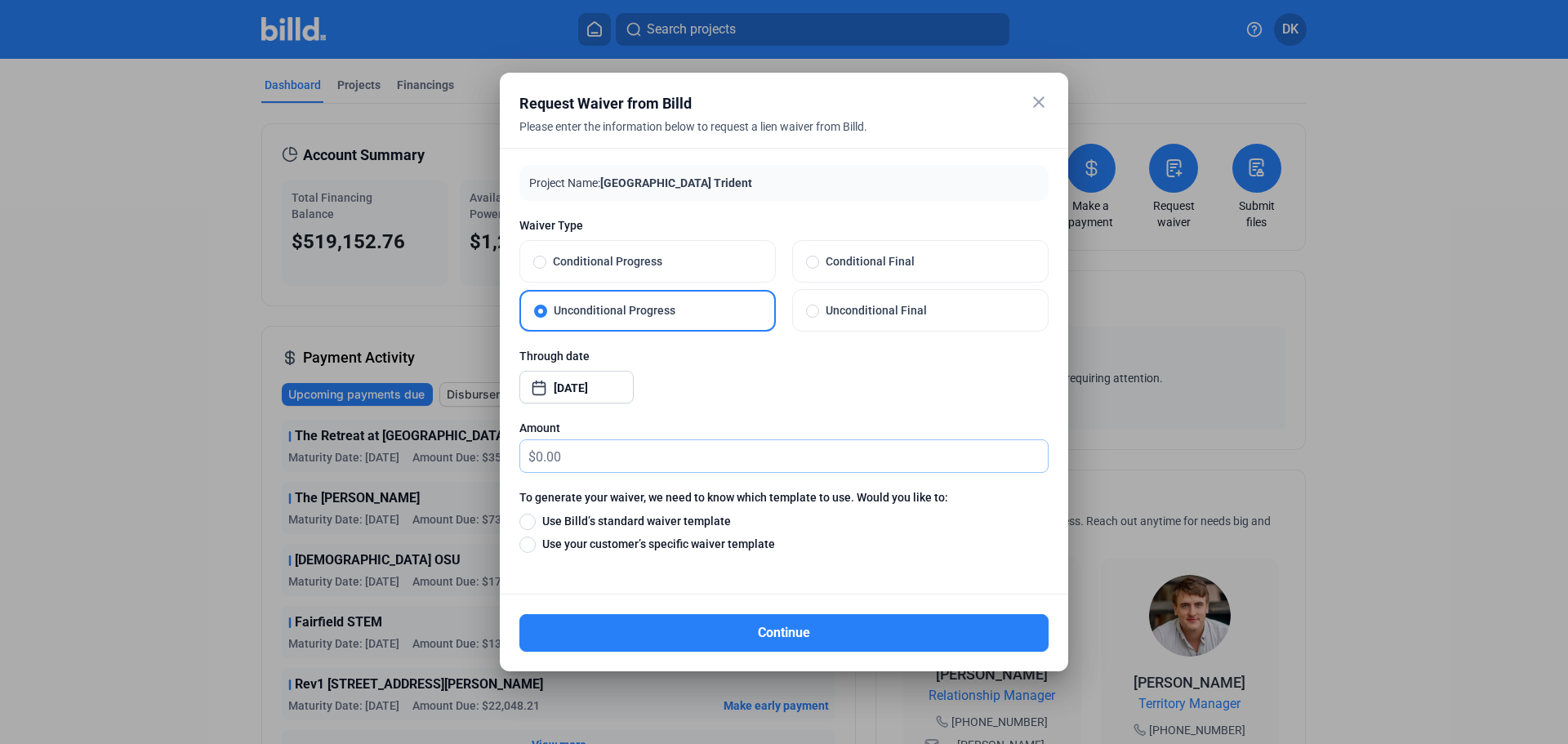
click at [564, 452] on input "text" at bounding box center [791, 456] width 512 height 32
type input "0.00"
click at [530, 522] on span at bounding box center [527, 521] width 16 height 16
click at [530, 522] on input "Use Billd’s standard waiver template" at bounding box center [527, 520] width 16 height 18
radio input "true"
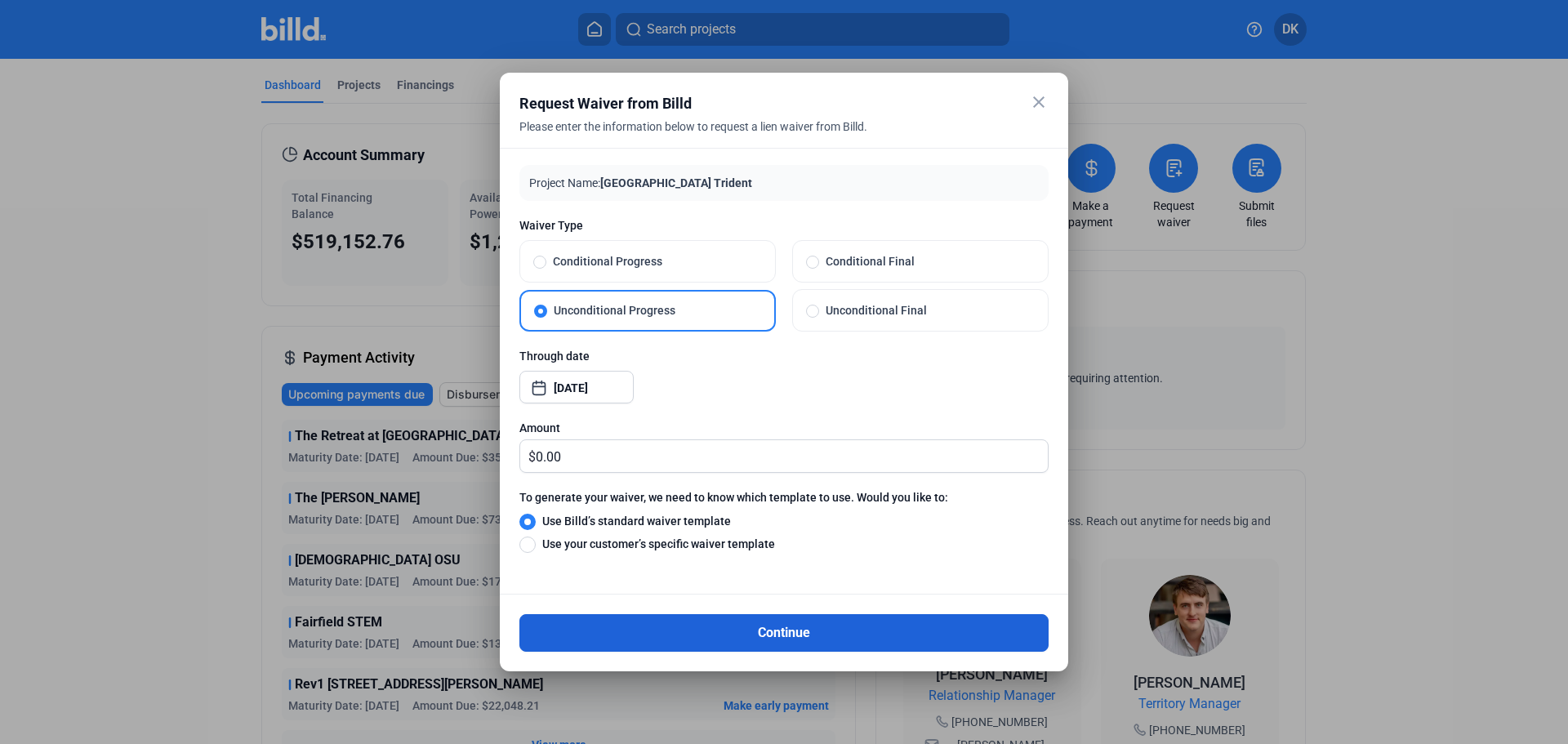
click at [836, 647] on button "Continue" at bounding box center [784, 633] width 529 height 38
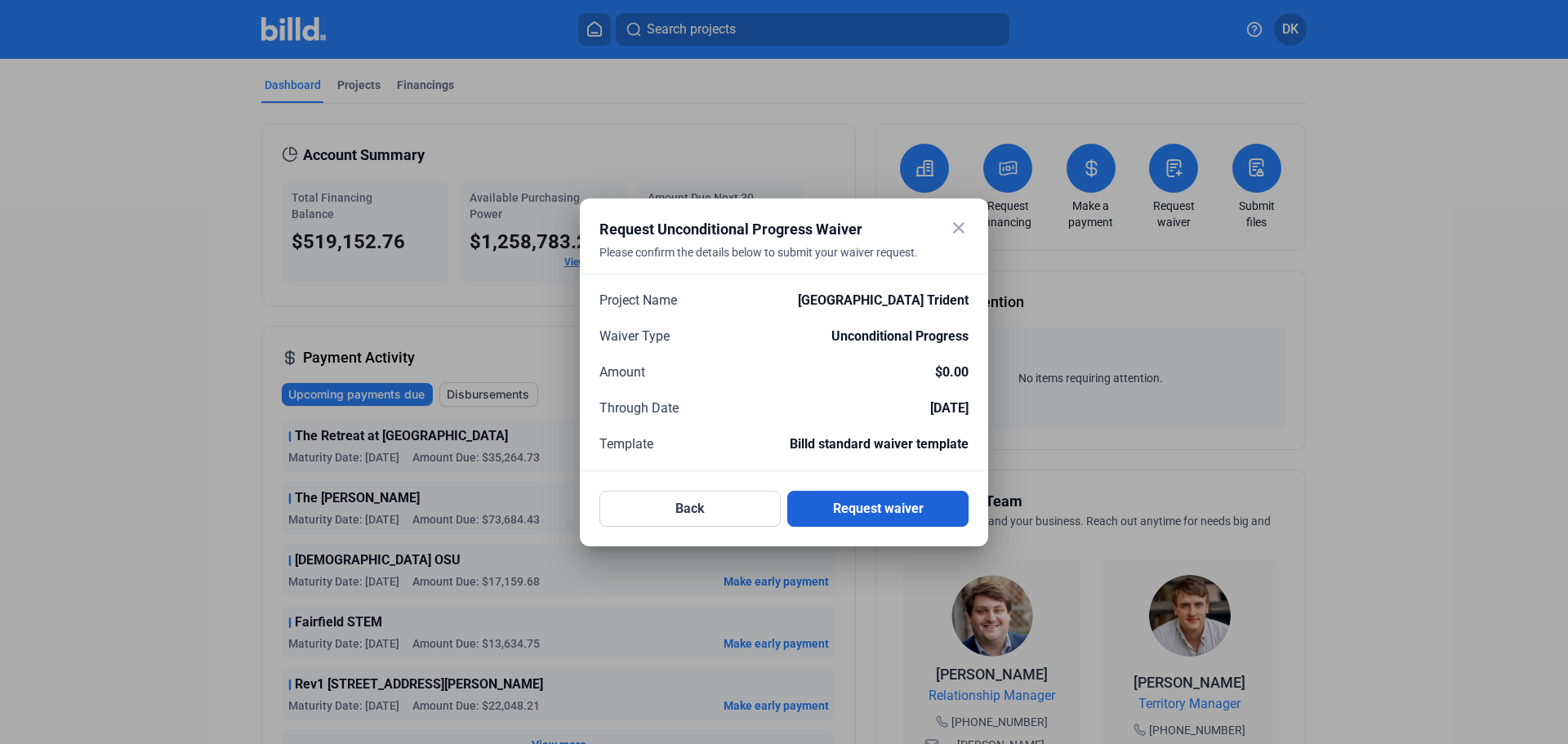
click at [890, 513] on button "Request waiver" at bounding box center [877, 509] width 181 height 36
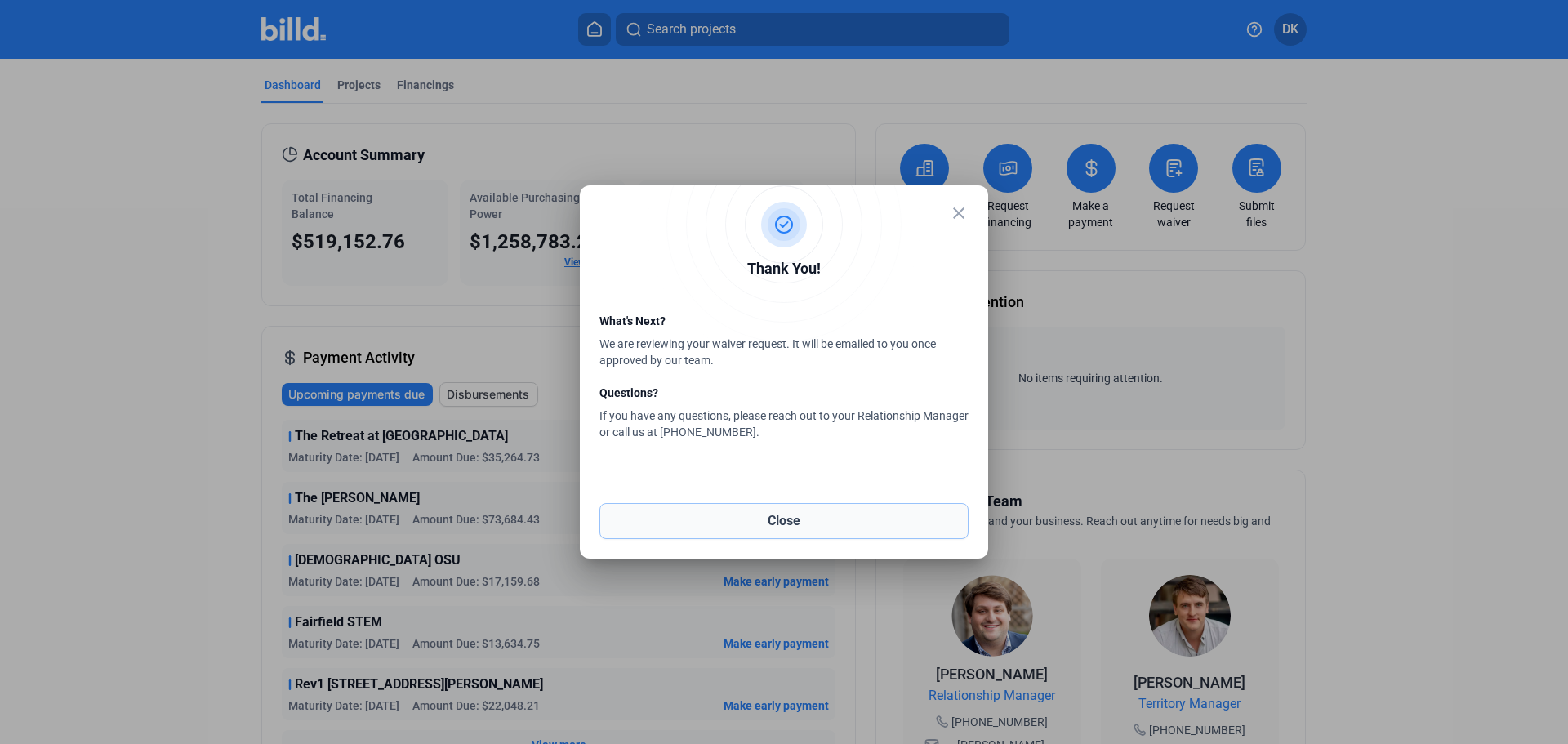
click at [797, 518] on button "Close" at bounding box center [784, 520] width 369 height 36
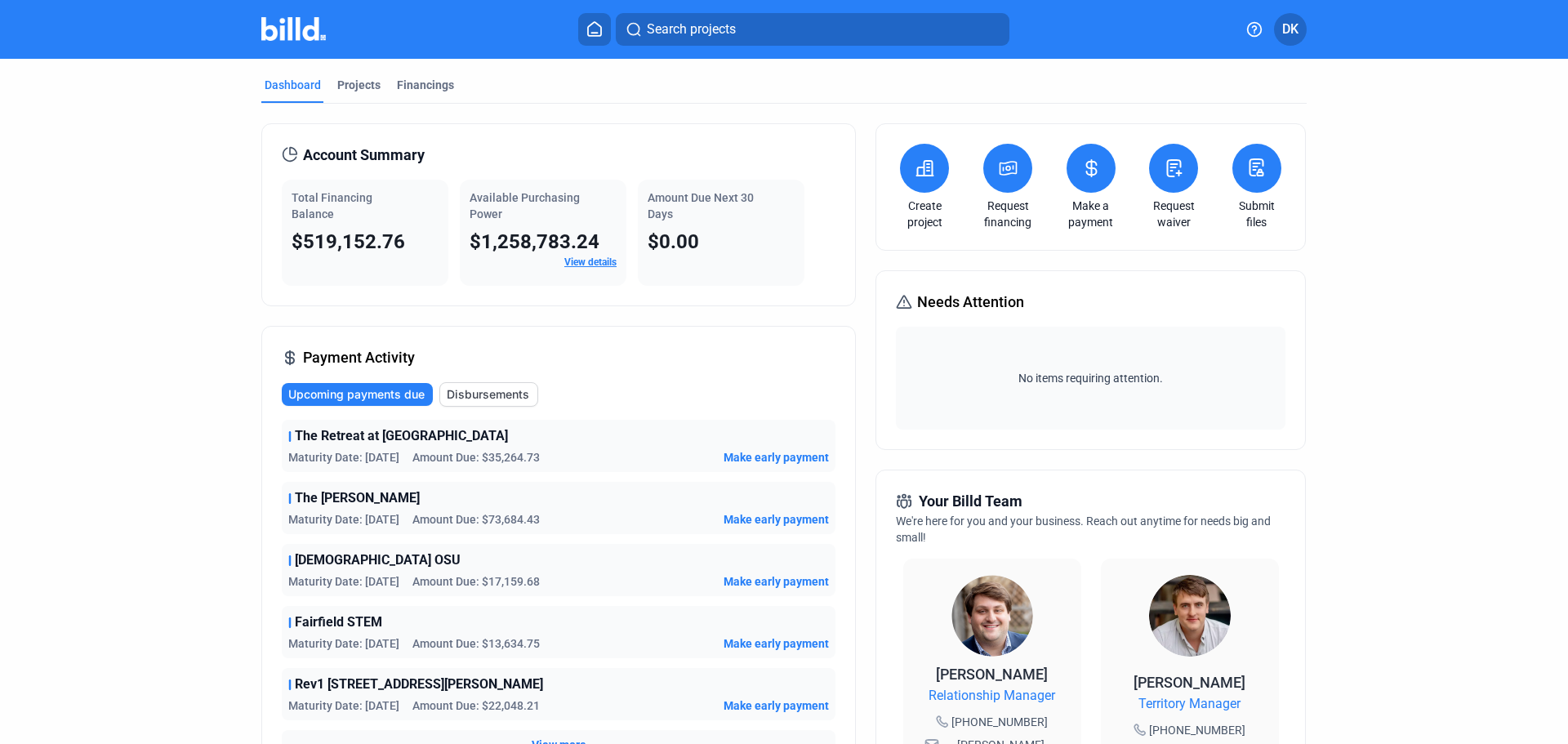
click at [334, 396] on span "Upcoming payments due" at bounding box center [356, 394] width 137 height 16
click at [790, 456] on span "Make early payment" at bounding box center [776, 457] width 106 height 16
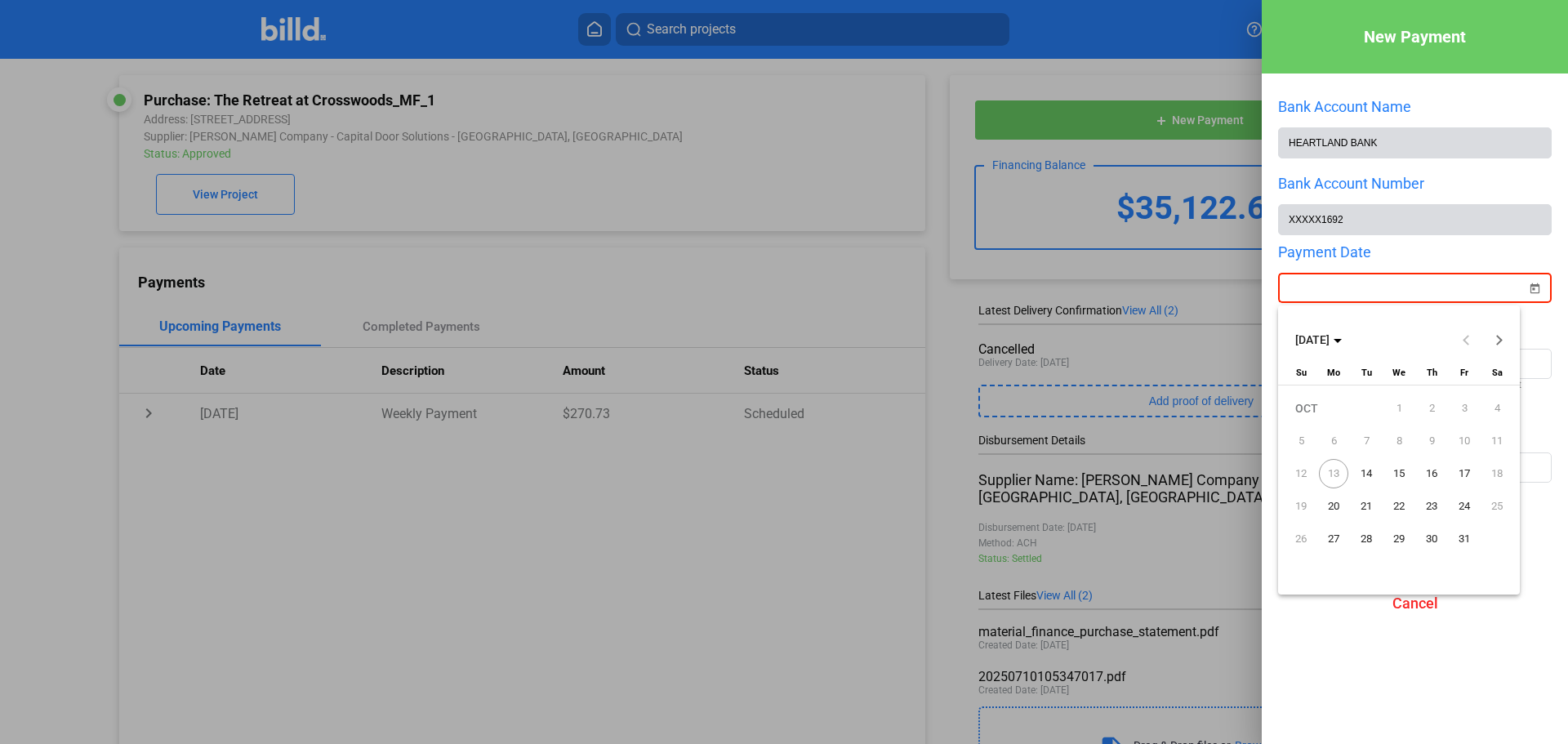
click at [1421, 297] on div "New Payment Bank Account Name HEARTLAND BANK Bank Account Number XXXXX1692 Paym…" at bounding box center [784, 372] width 1568 height 744
click at [1365, 472] on span "14" at bounding box center [1365, 473] width 29 height 29
type input "[DATE]"
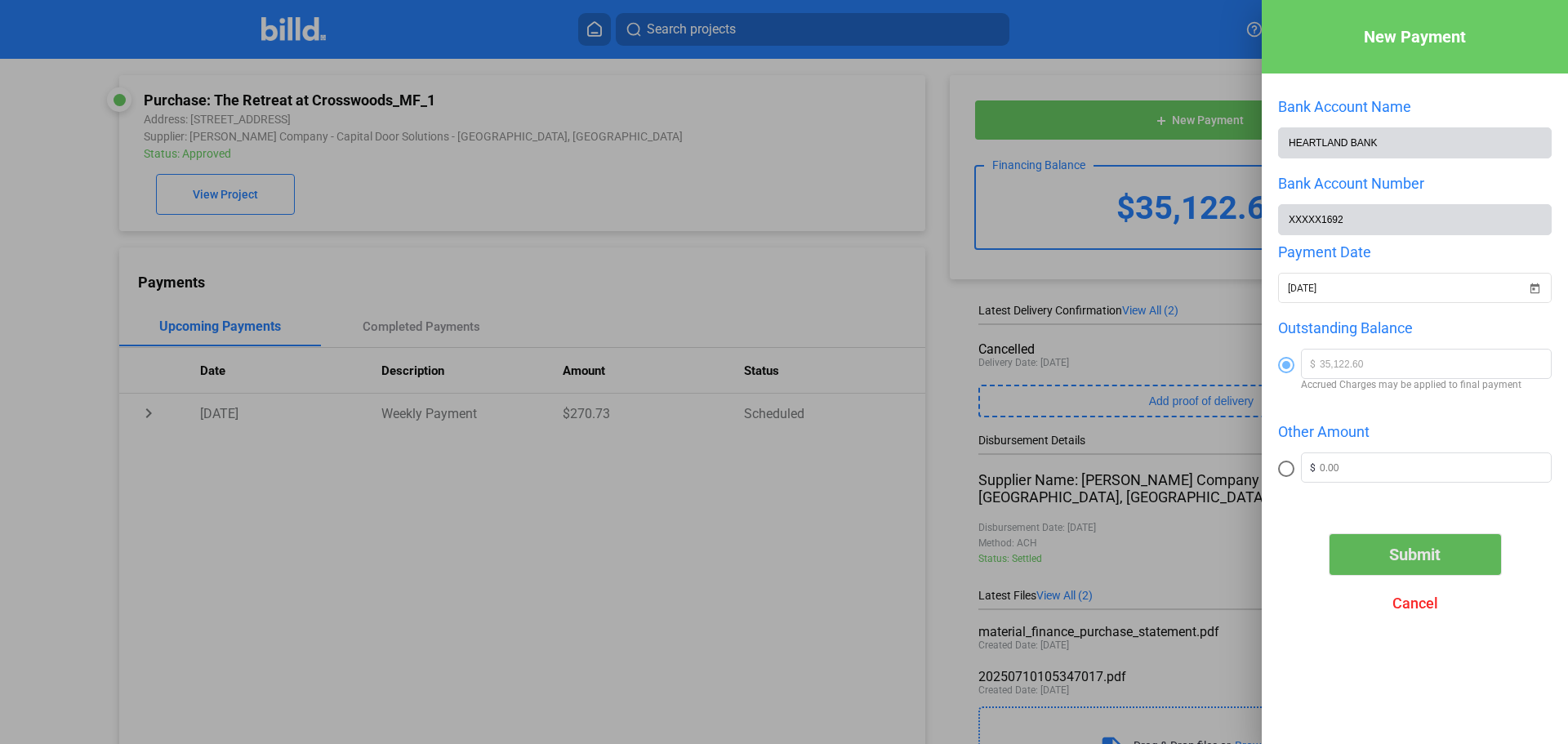
click at [1426, 547] on button "Submit" at bounding box center [1415, 554] width 172 height 41
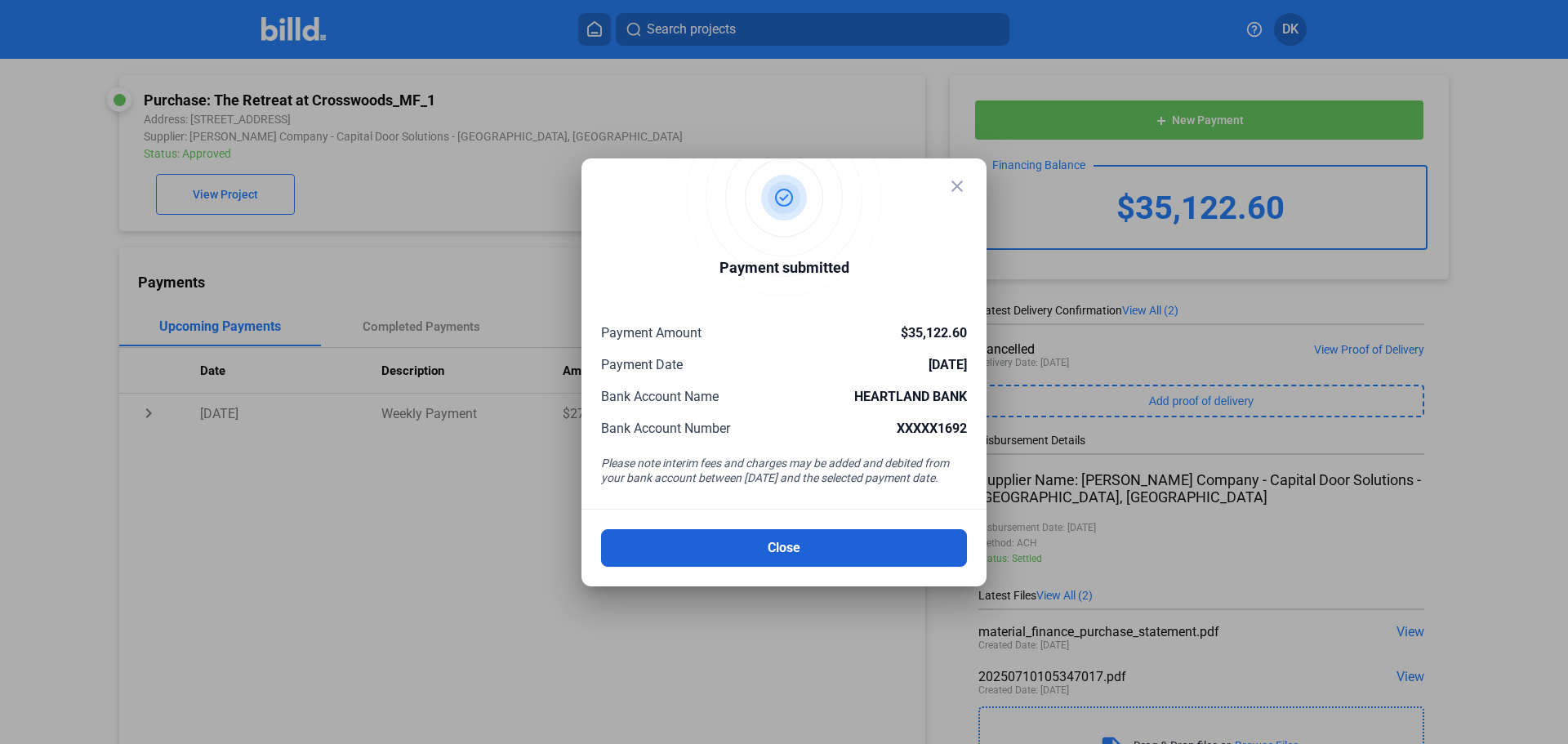
click at [754, 548] on button "Close" at bounding box center [784, 547] width 365 height 38
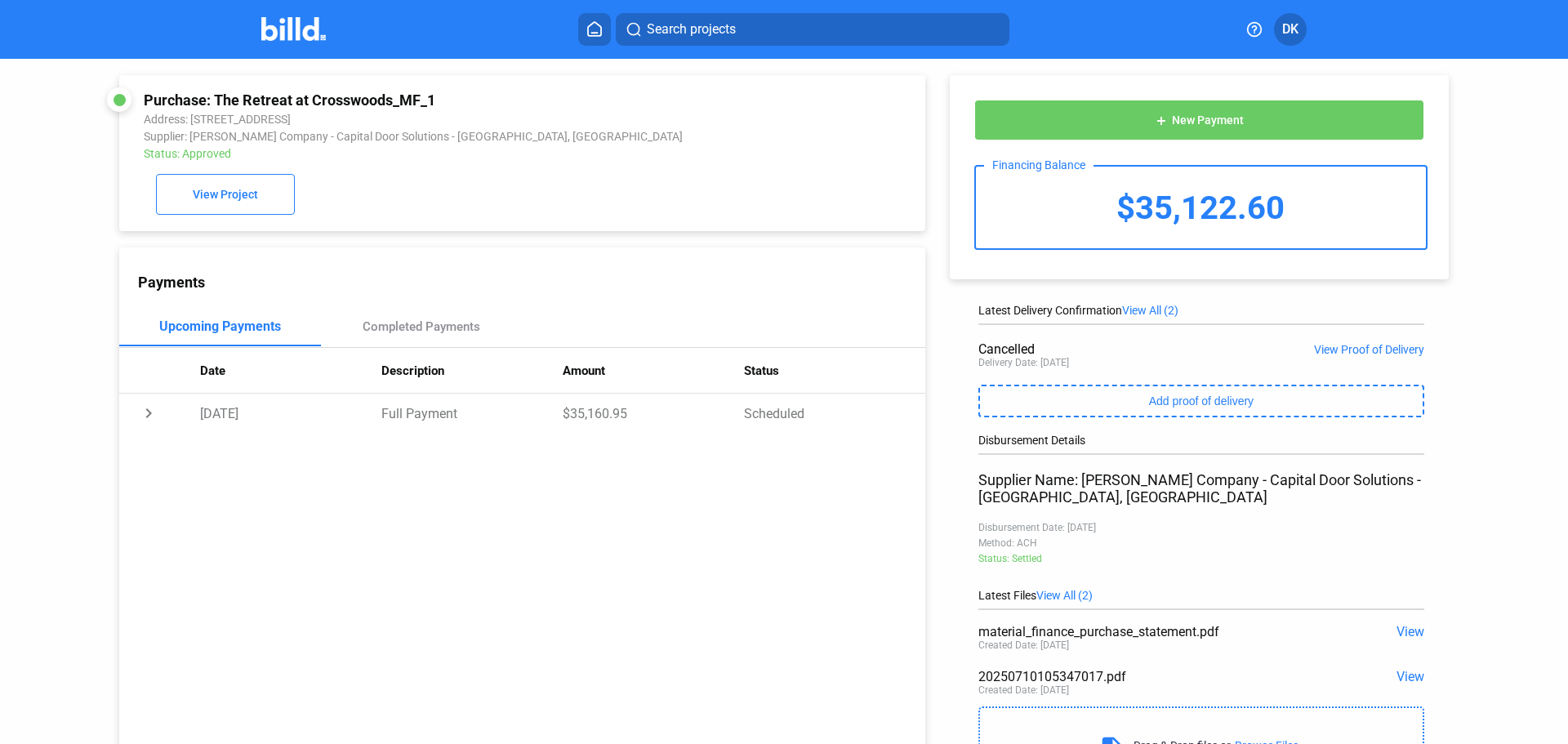
click at [274, 21] on img at bounding box center [293, 28] width 65 height 23
